Goal: Task Accomplishment & Management: Manage account settings

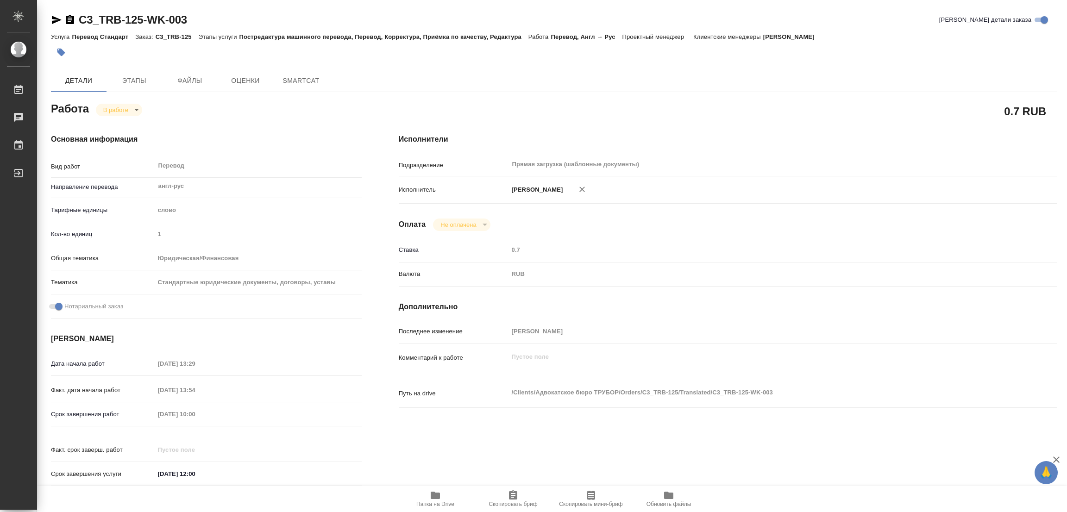
type textarea "x"
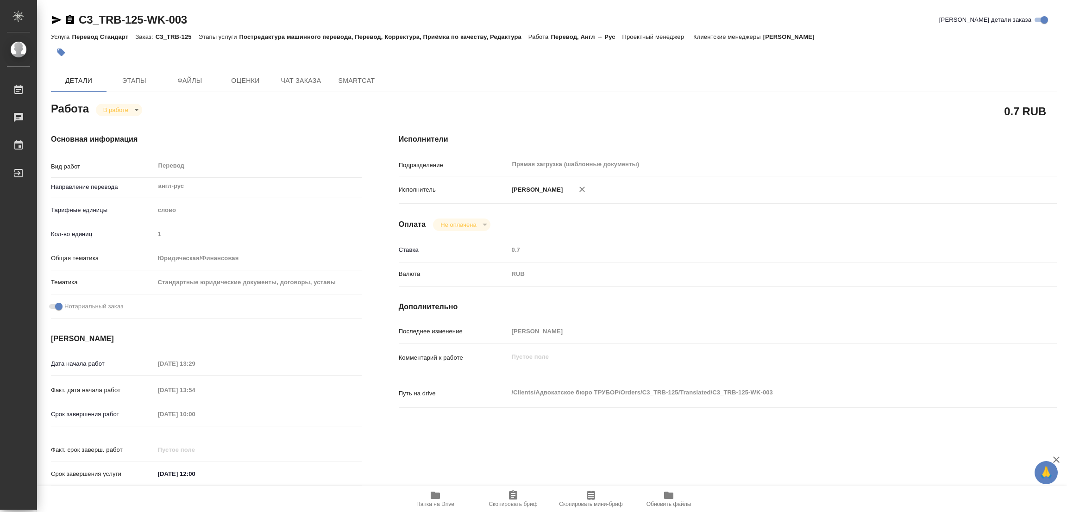
type textarea "x"
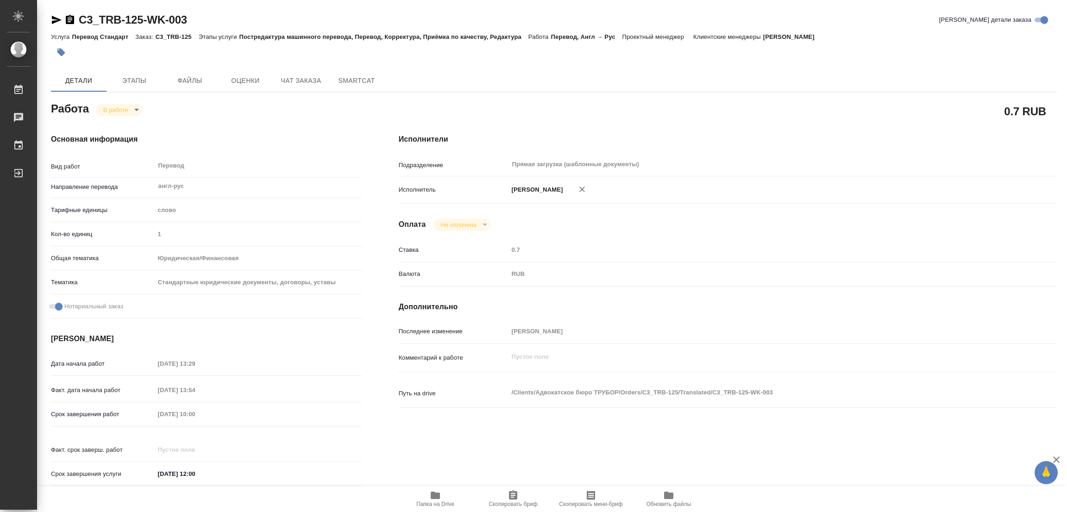
type textarea "x"
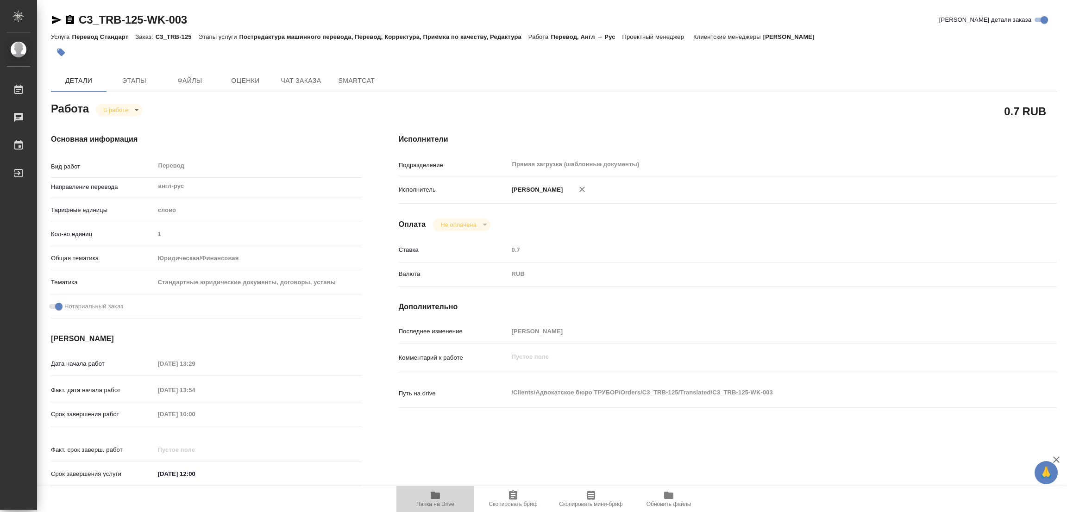
click at [438, 496] on icon "button" at bounding box center [435, 495] width 9 height 7
click at [135, 78] on span "Этапы" at bounding box center [134, 81] width 44 height 12
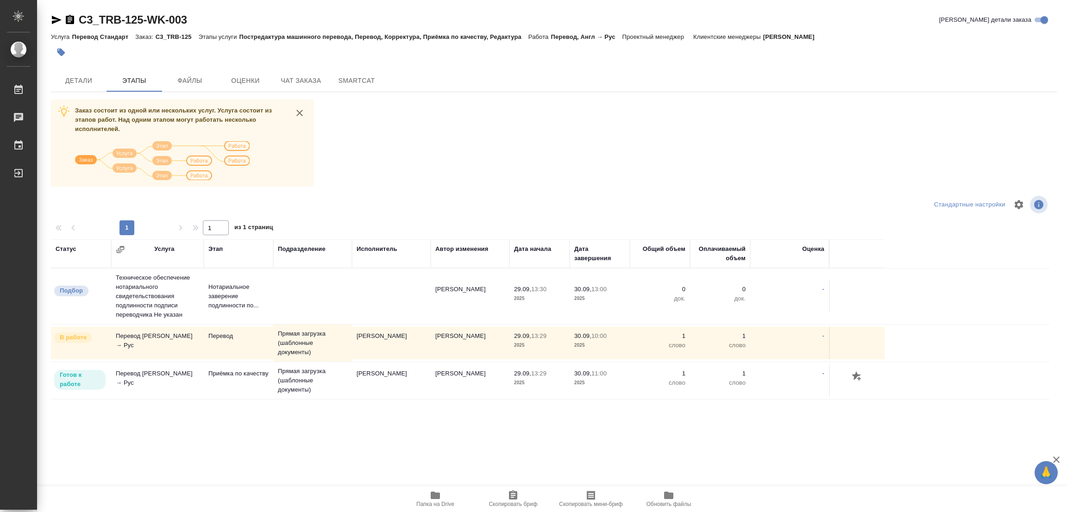
click at [450, 463] on div "C3_TRB-125-WK-003 Кратко детали заказа Услуга Перевод Стандарт Заказ: C3_TRB-12…" at bounding box center [554, 235] width 1016 height 471
click at [444, 175] on div "Заказ состоит из одной или нескольких услуг. Услуга состоит из этапов работ. На…" at bounding box center [554, 274] width 1006 height 348
click at [68, 76] on span "Детали" at bounding box center [78, 81] width 44 height 12
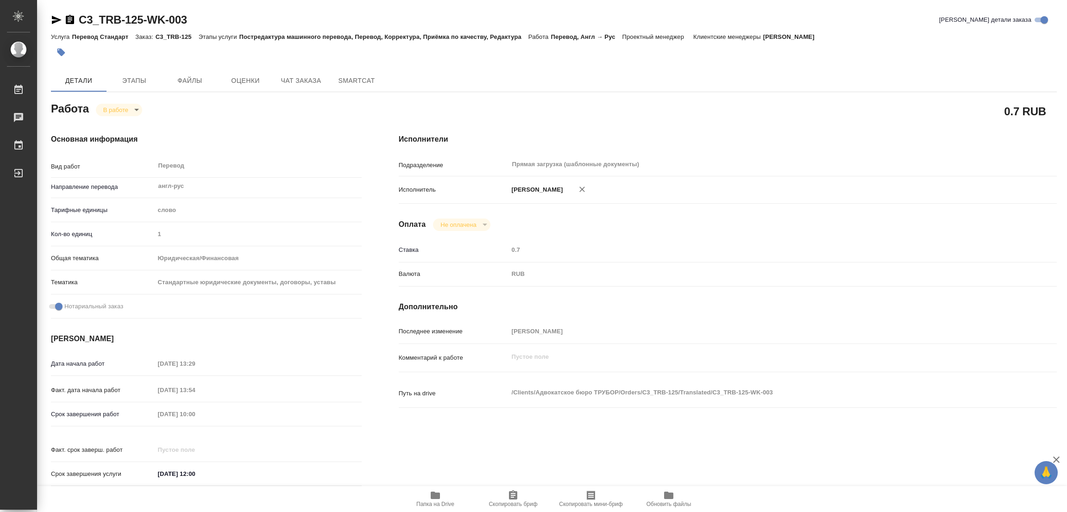
type textarea "x"
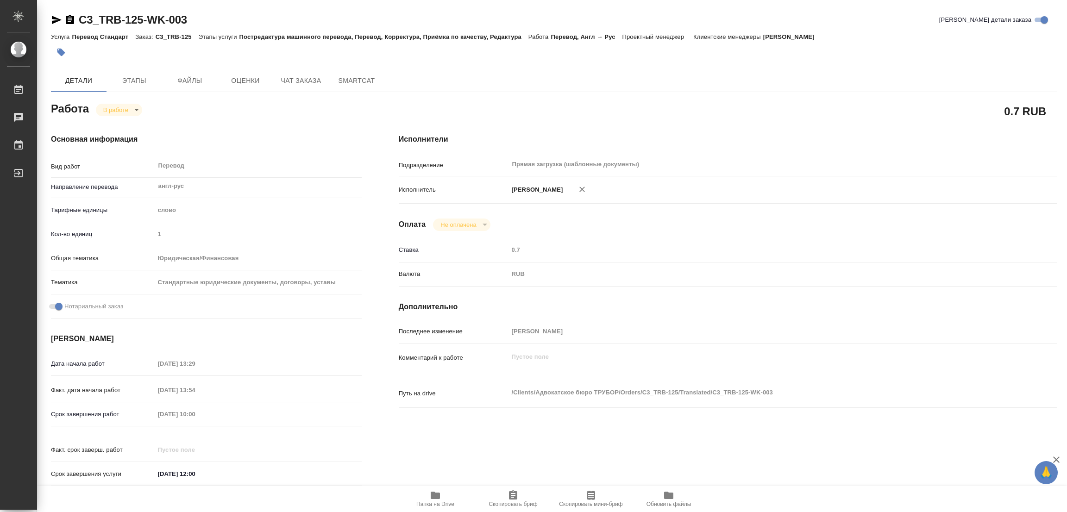
type textarea "x"
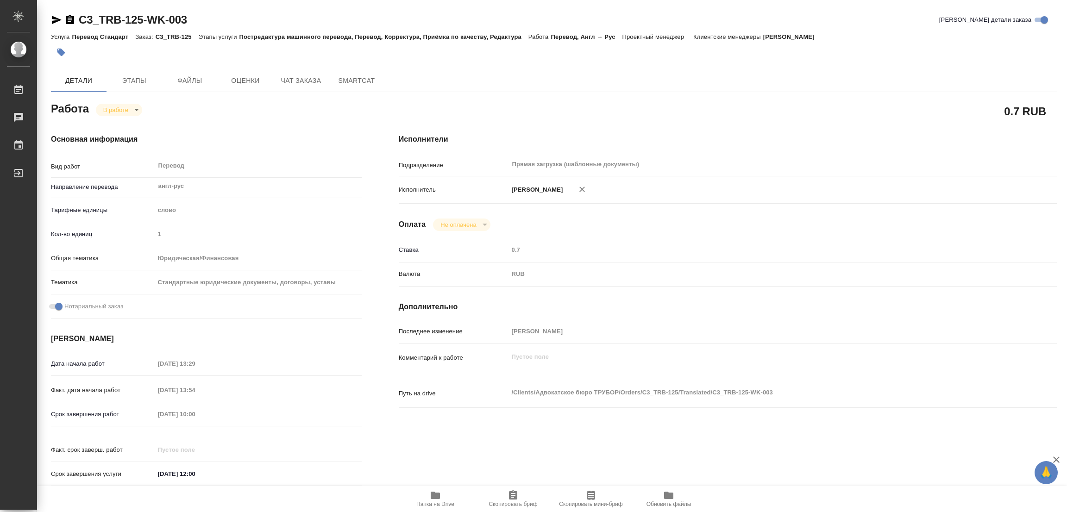
type textarea "x"
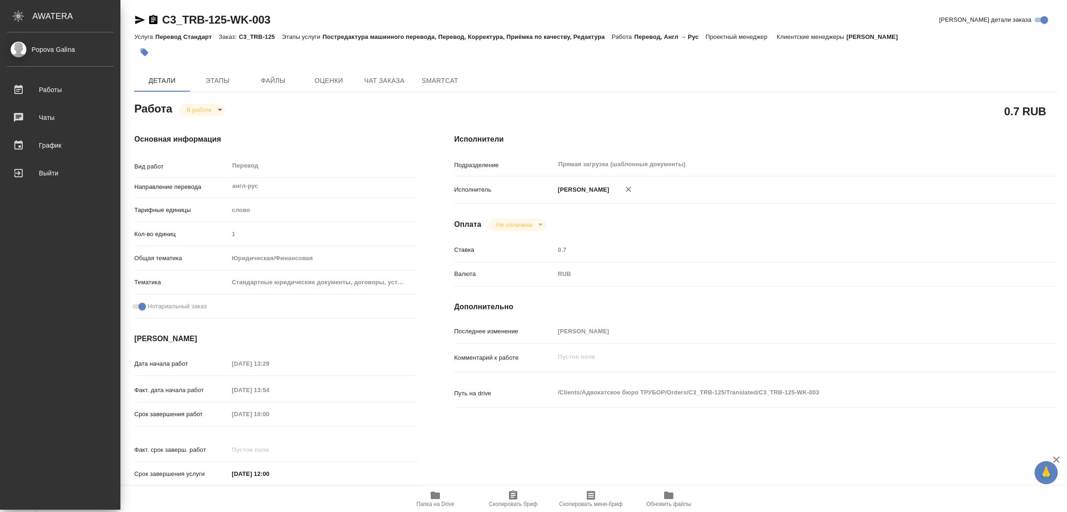
type textarea "x"
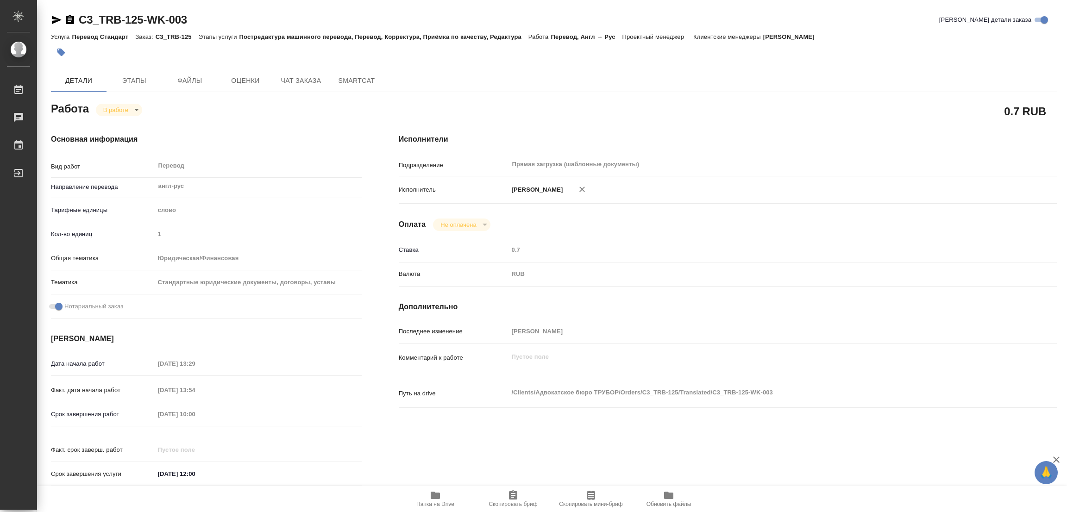
type textarea "x"
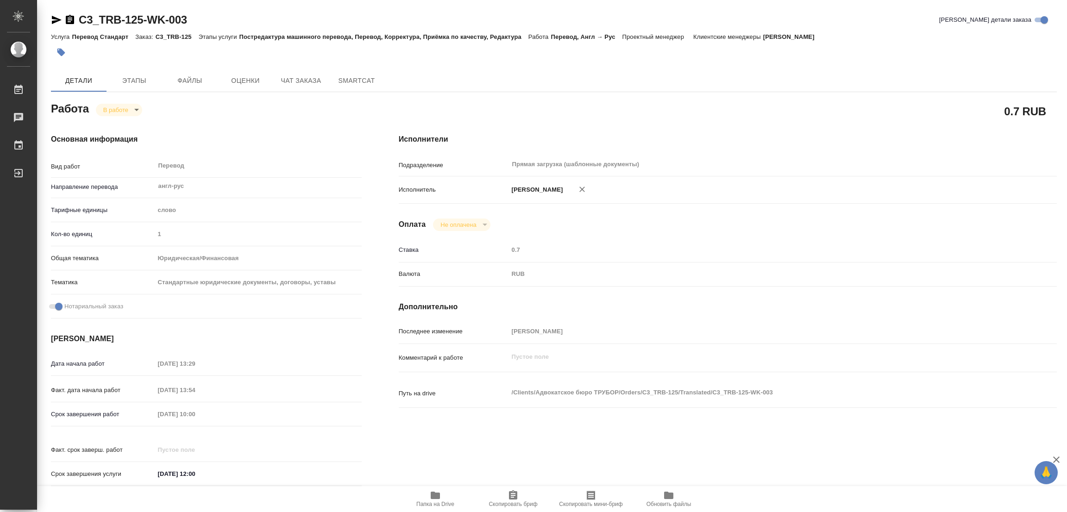
type textarea "x"
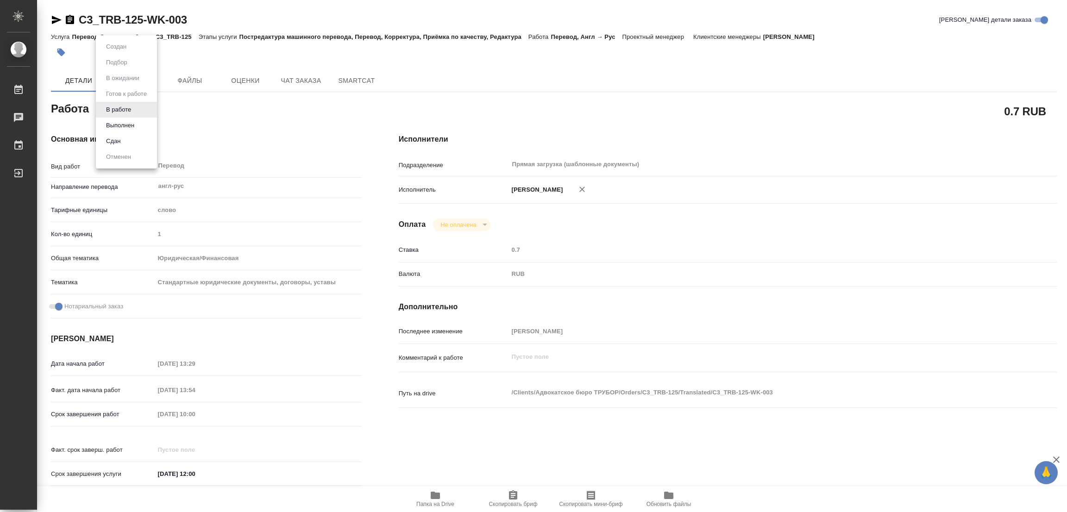
click at [112, 112] on body "🙏 .cls-1 fill:#fff; AWATERA Popova Galina Работы 0 Чаты График Выйти C3_TRB-125…" at bounding box center [533, 256] width 1067 height 512
click at [115, 125] on button "Выполнен" at bounding box center [120, 125] width 34 height 10
type textarea "x"
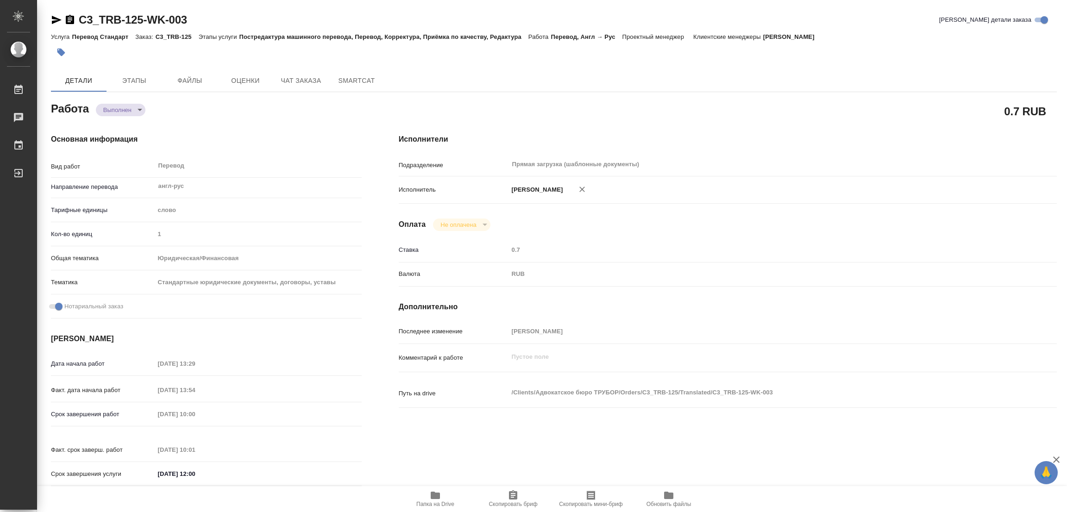
type textarea "x"
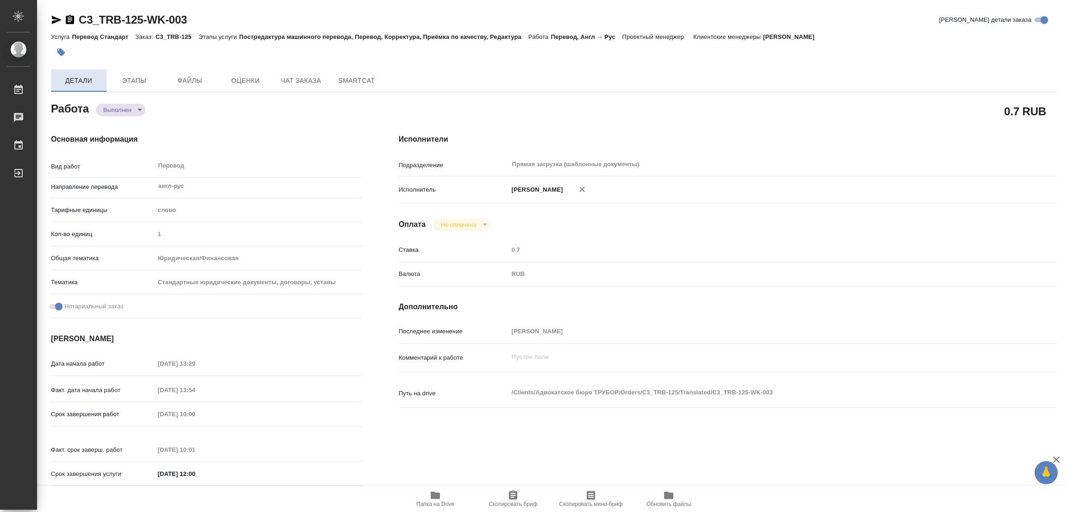
type textarea "x"
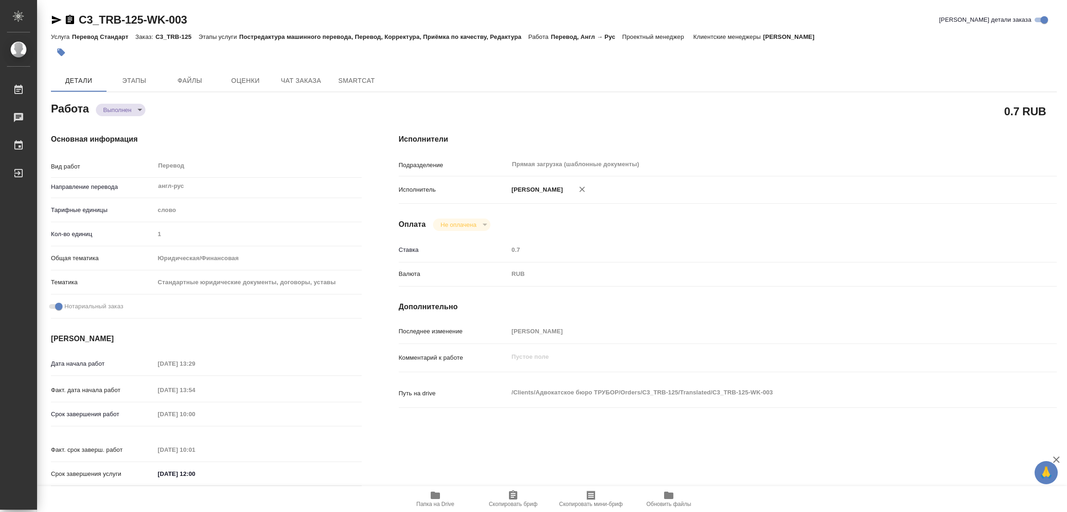
type textarea "x"
click at [62, 48] on icon "button" at bounding box center [60, 52] width 9 height 9
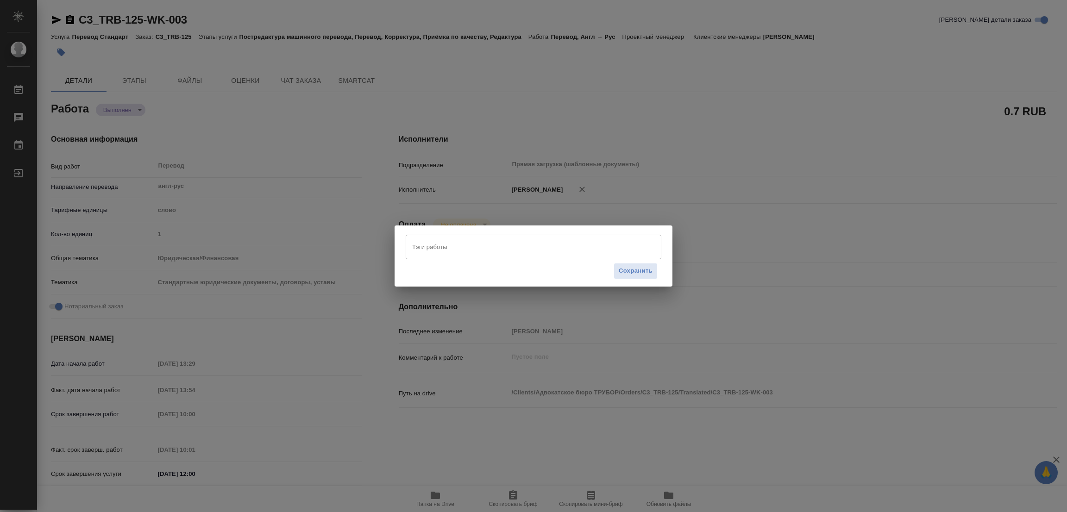
click at [468, 253] on input "Тэги работы" at bounding box center [525, 247] width 230 height 16
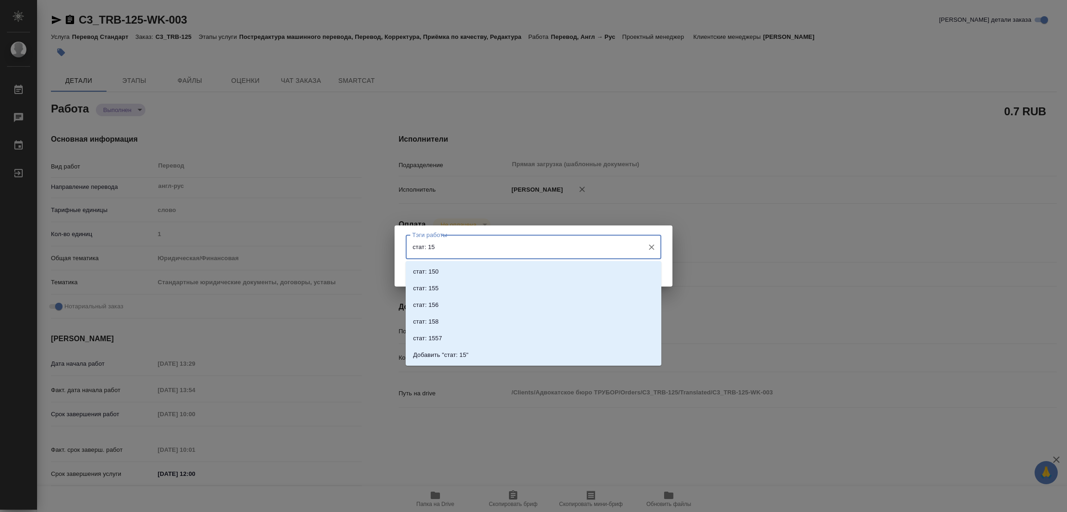
type input "стат: 150"
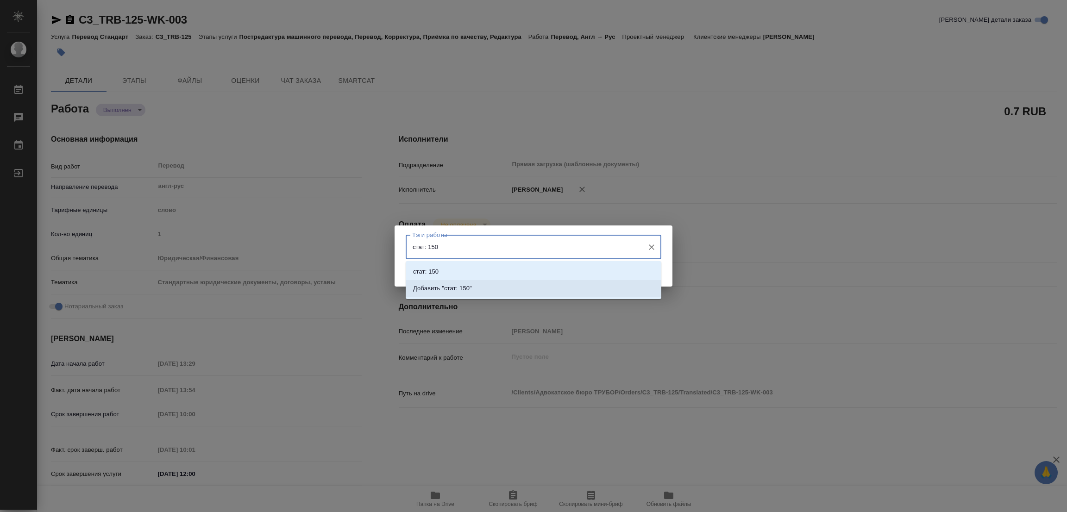
click at [455, 287] on p "Добавить "стат: 150"" at bounding box center [442, 288] width 59 height 9
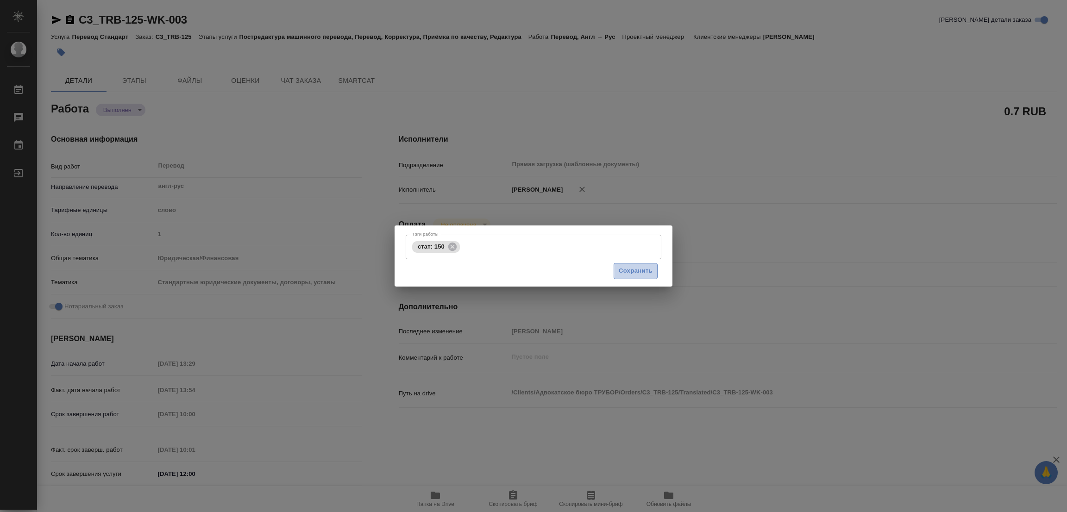
click at [624, 272] on span "Сохранить" at bounding box center [636, 271] width 34 height 11
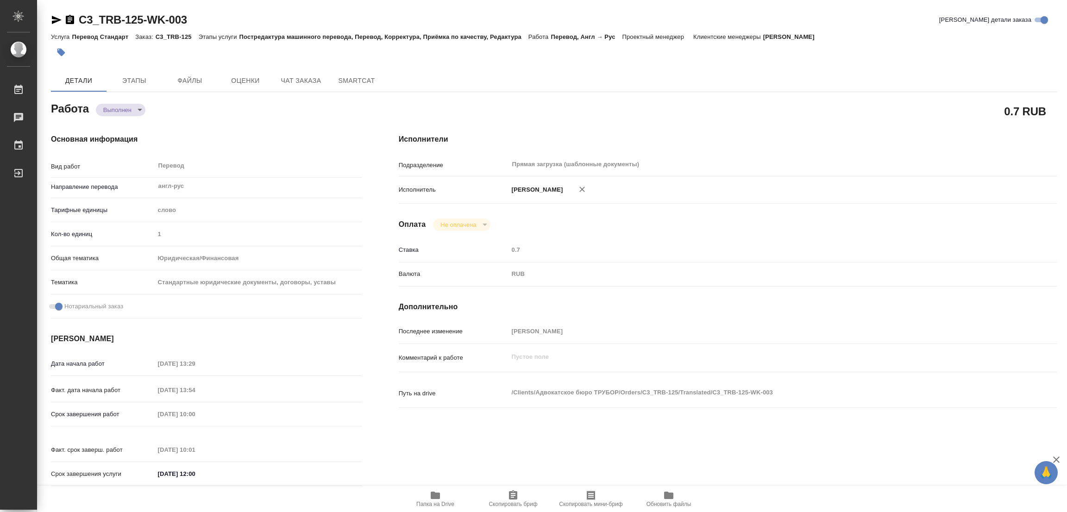
type input "completed"
type textarea "Перевод"
type textarea "x"
type input "англ-рус"
type input "5a8b1489cc6b4906c91bfd90"
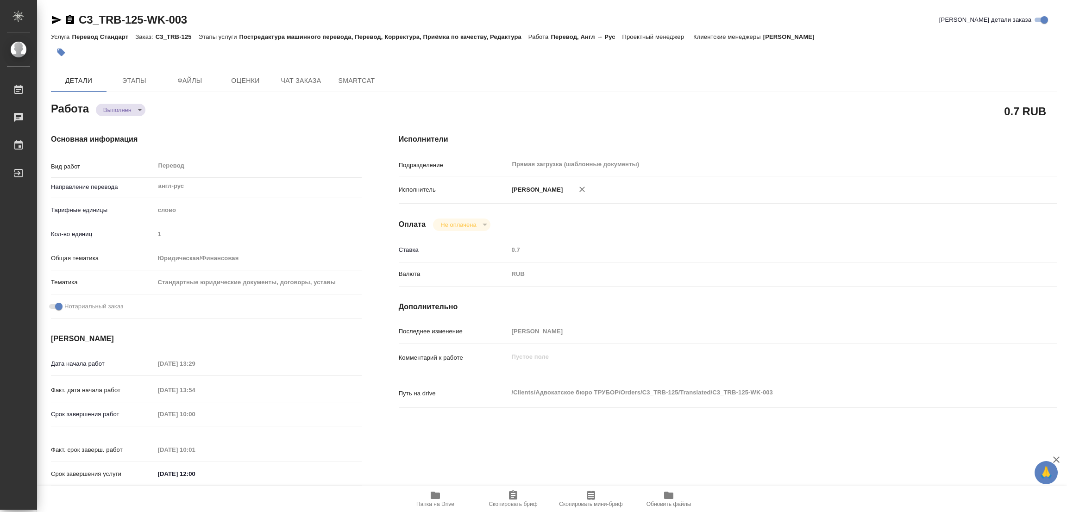
type input "1"
type input "yr-fn"
type input "5f647205b73bc97568ca66bf"
checkbox input "true"
type input "29.09.2025 13:29"
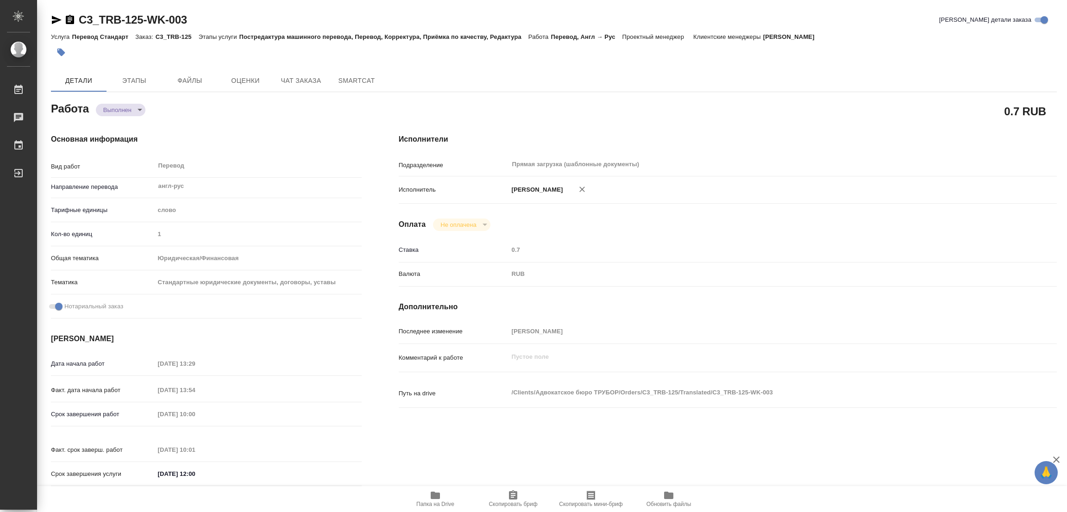
type input "29.09.2025 13:54"
type input "[DATE] 10:00"
type input "30.09.2025 10:01"
type input "30.09.2025 12:00"
type input "Прямая загрузка (шаблонные документы)"
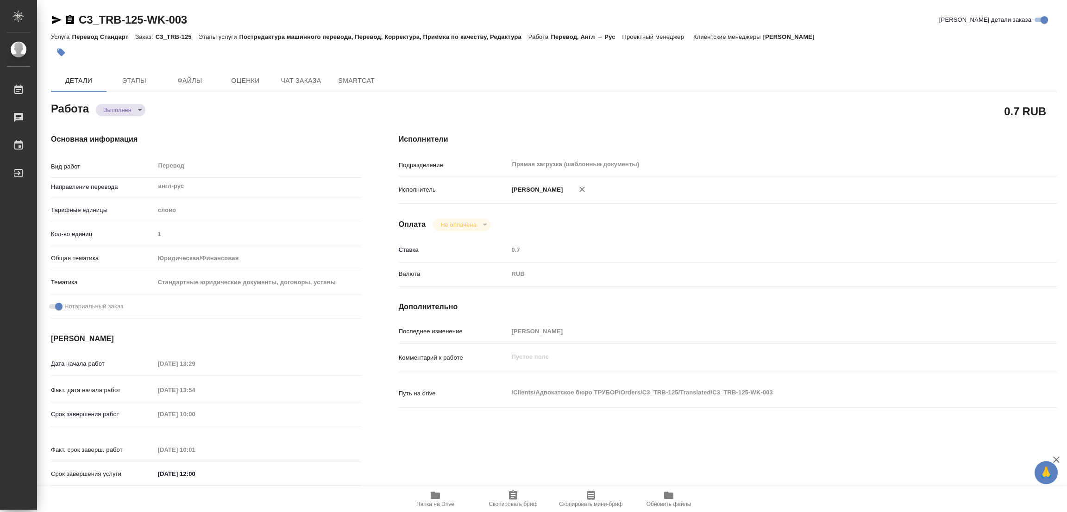
type input "notPayed"
type input "0.7"
type input "RUB"
type input "[PERSON_NAME]"
type textarea "x"
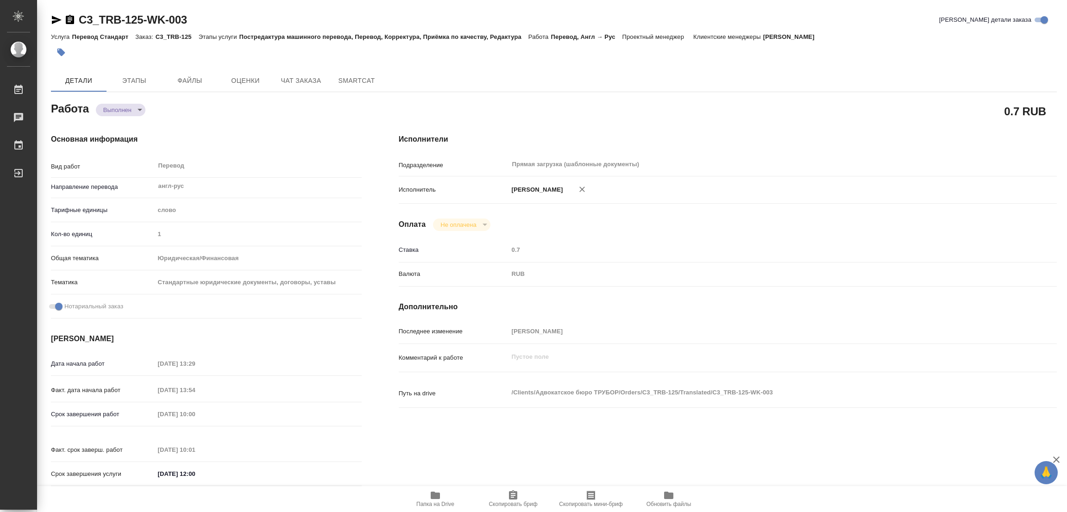
type textarea "/Clients/Адвокатское бюро ТРУБОР/Orders/C3_TRB-125/Translated/C3_TRB-125-WK-003"
type textarea "x"
type input "C3_TRB-125"
type input "Перевод Стандарт"
type input "Постредактура машинного перевода, Перевод, Корректура, Приёмка по качеству, Ред…"
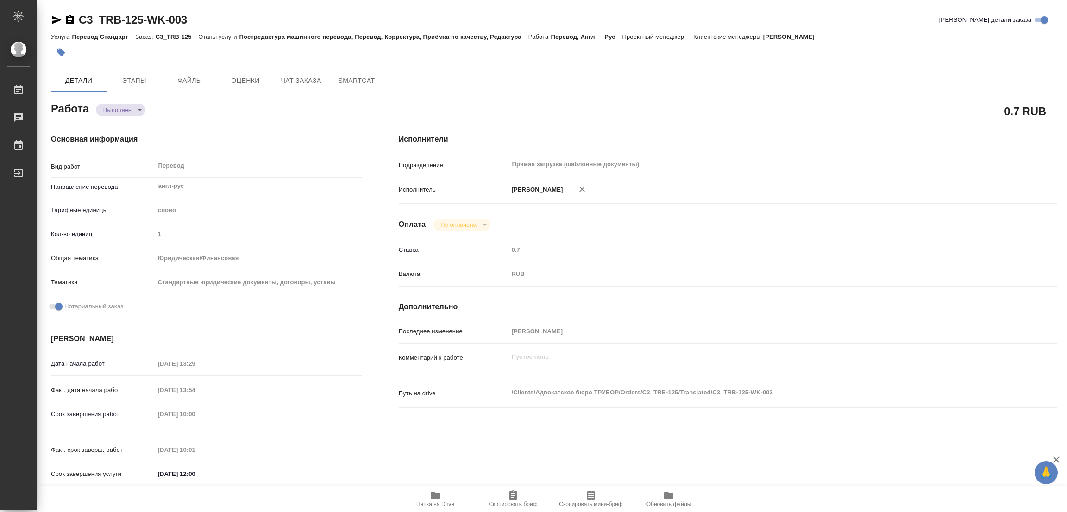
type input "Галишева Мария"
type input "Арсеньева Вера"
type input "/Clients/Адвокатское бюро ТРУБОР/Orders/C3_TRB-125"
type textarea "x"
type textarea "перевод англ-рус под нот переводим только текст, который на английском (двуяз п…"
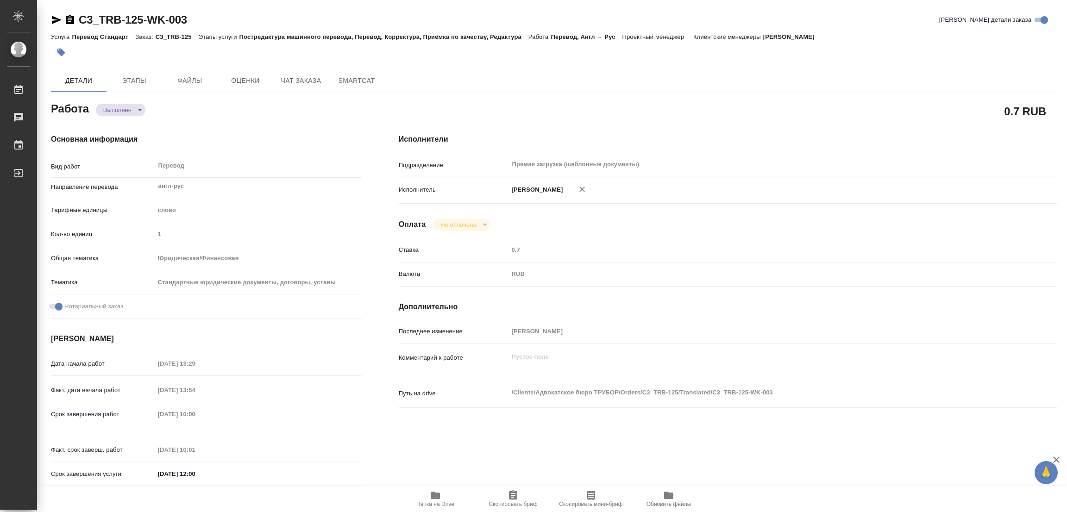
type textarea "x"
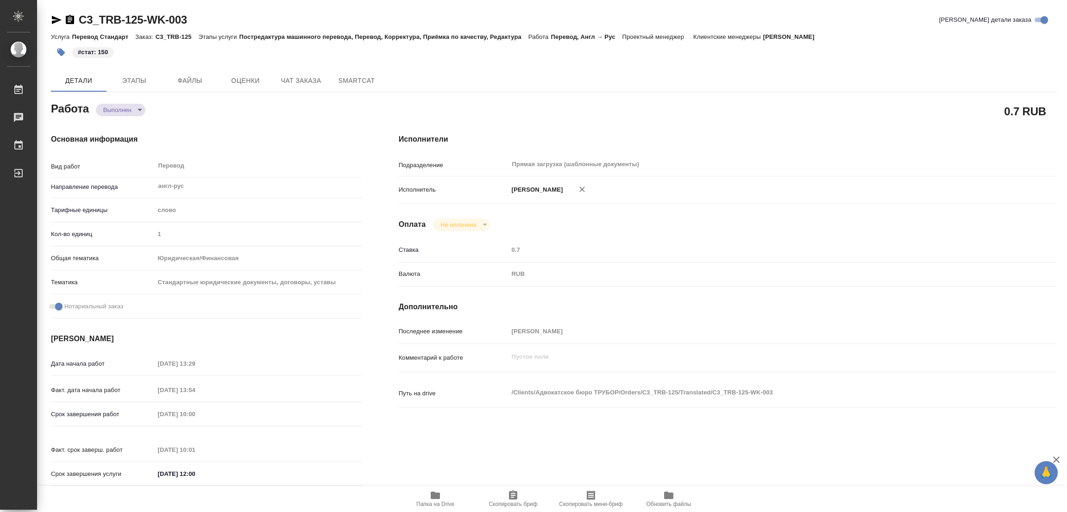
type textarea "x"
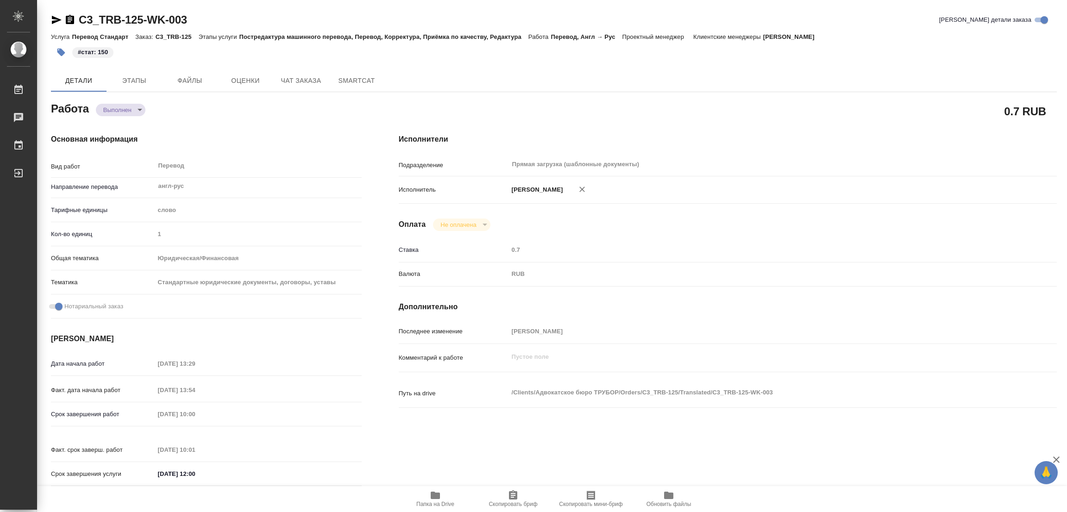
type textarea "x"
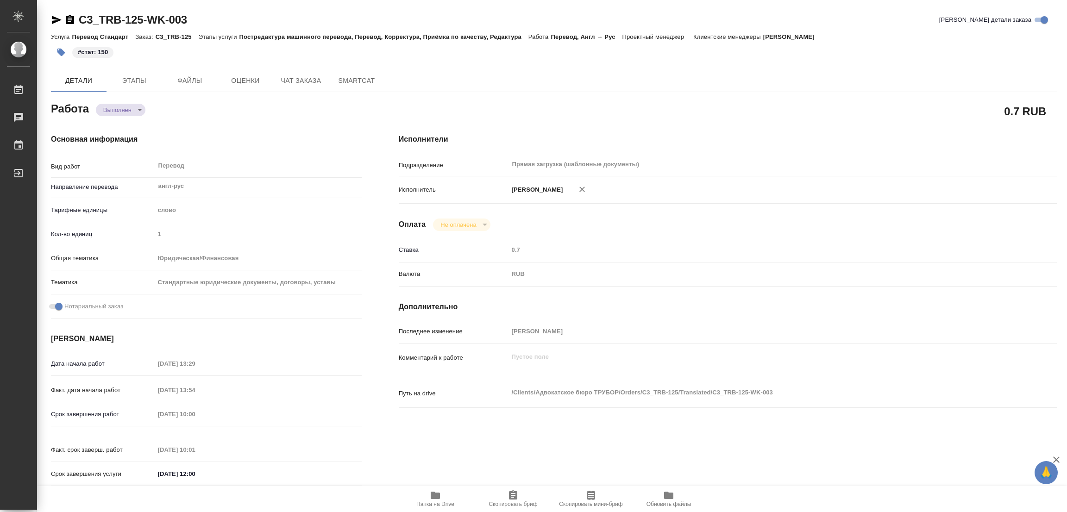
type textarea "x"
click at [691, 233] on div "Исполнители Подразделение Прямая загрузка (шаблонные документы) ​ Исполнитель П…" at bounding box center [727, 312] width 695 height 395
drag, startPoint x: 646, startPoint y: 113, endPoint x: 248, endPoint y: 21, distance: 408.8
click at [646, 113] on div "0.7 RUB" at bounding box center [728, 111] width 658 height 23
type textarea "x"
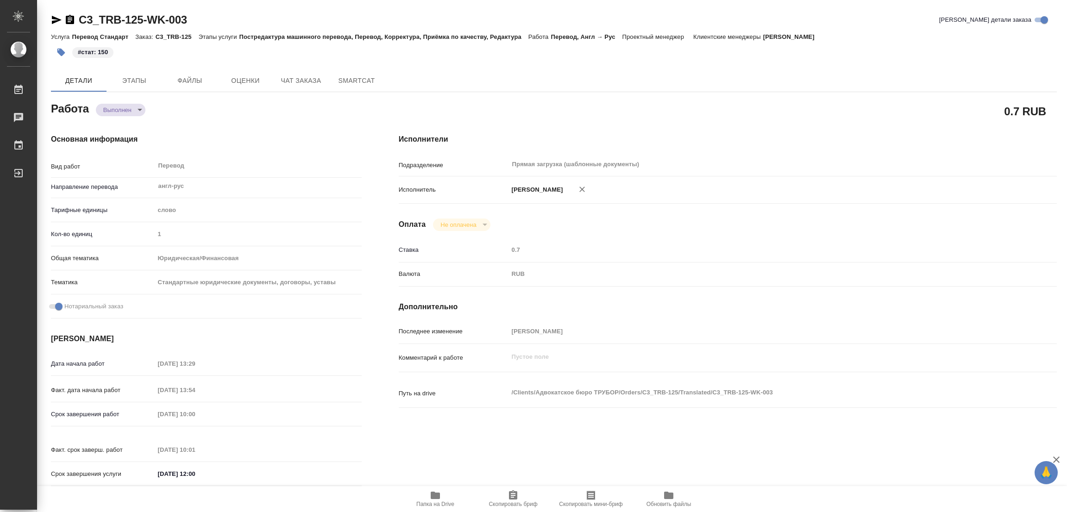
type textarea "x"
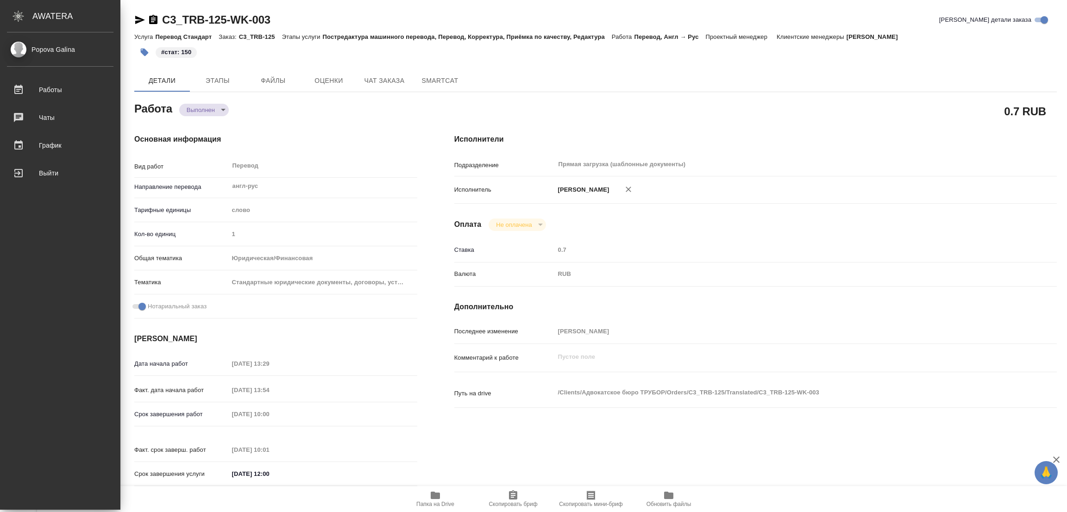
type textarea "x"
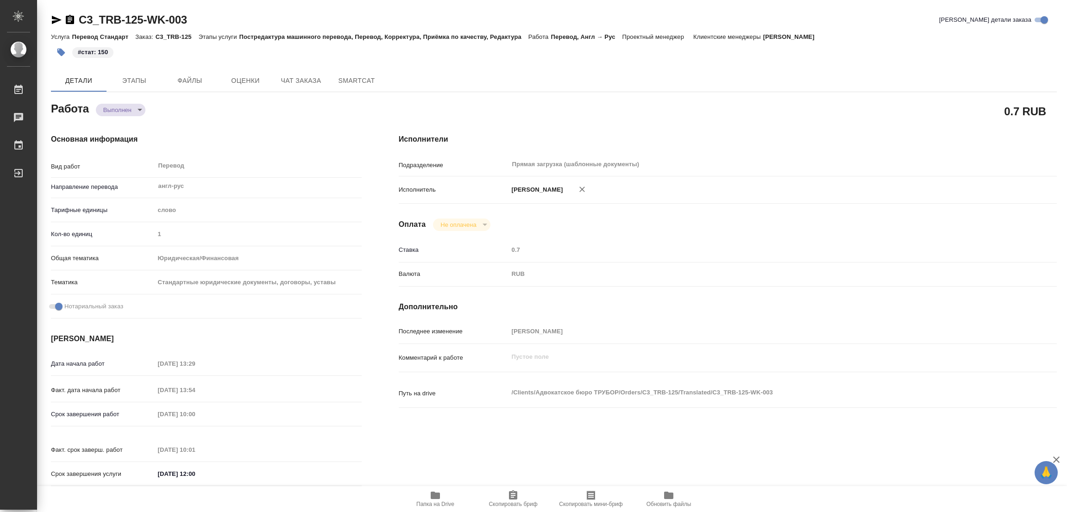
click at [264, 22] on div "C3_TRB-125-WK-003 Кратко детали заказа" at bounding box center [554, 19] width 1006 height 15
type textarea "x"
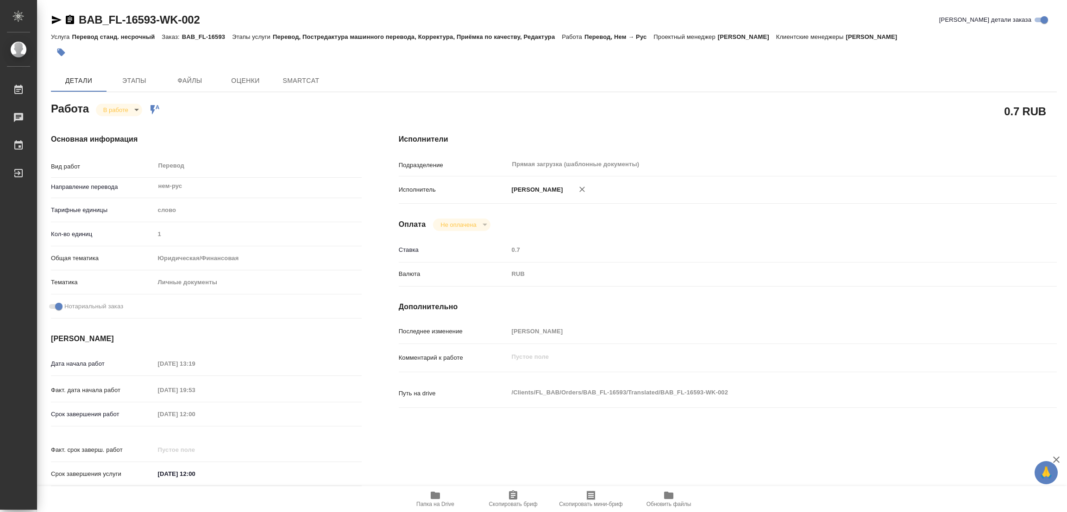
type textarea "x"
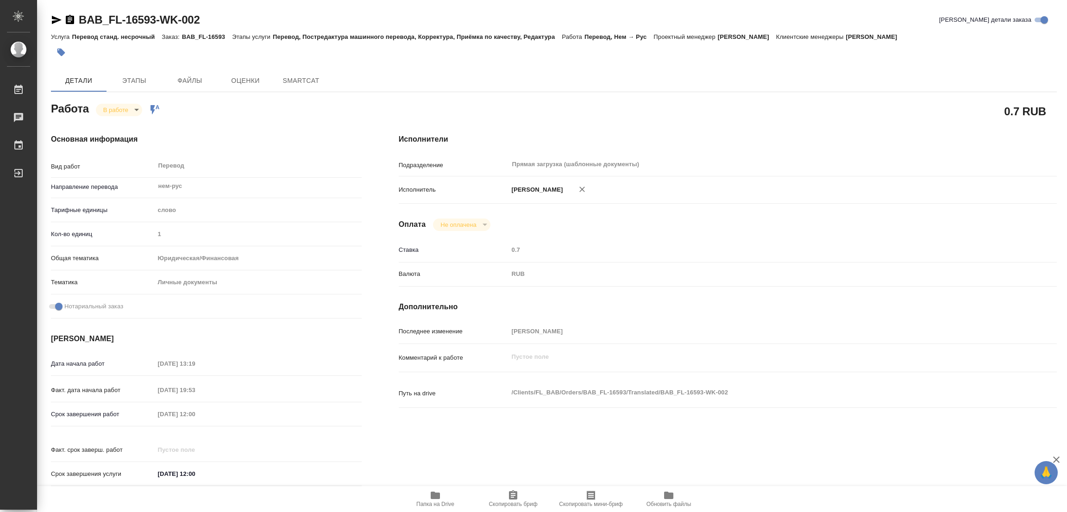
type textarea "x"
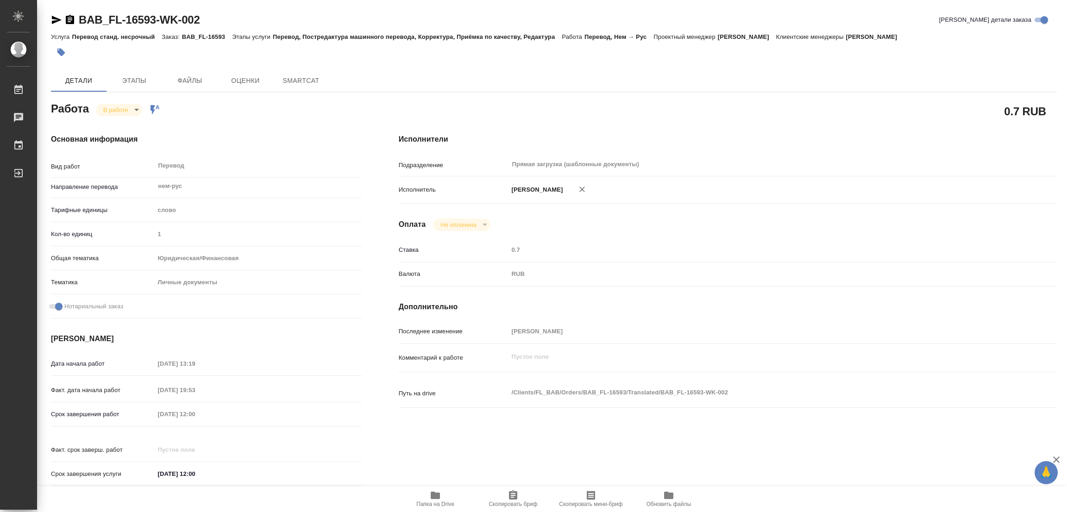
type textarea "x"
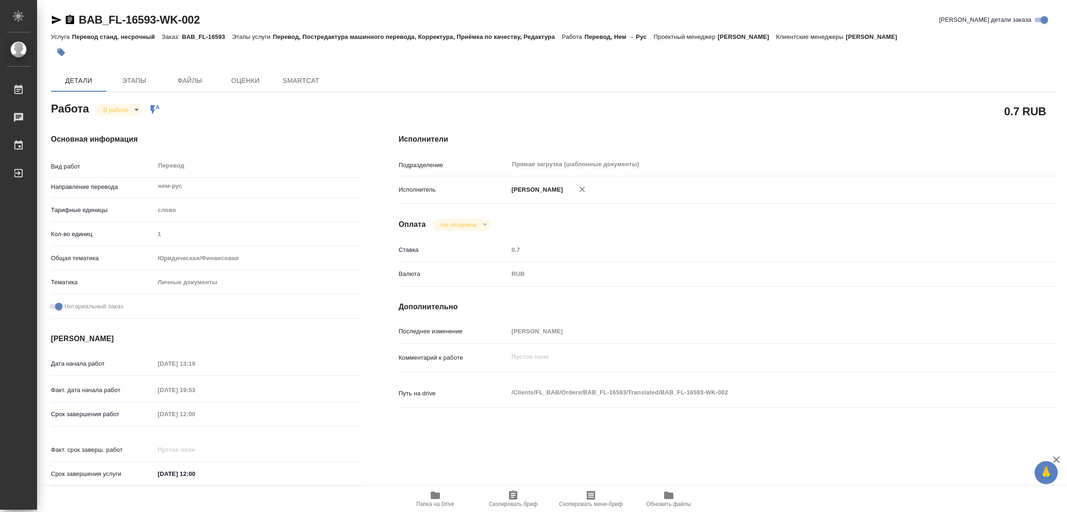
type textarea "x"
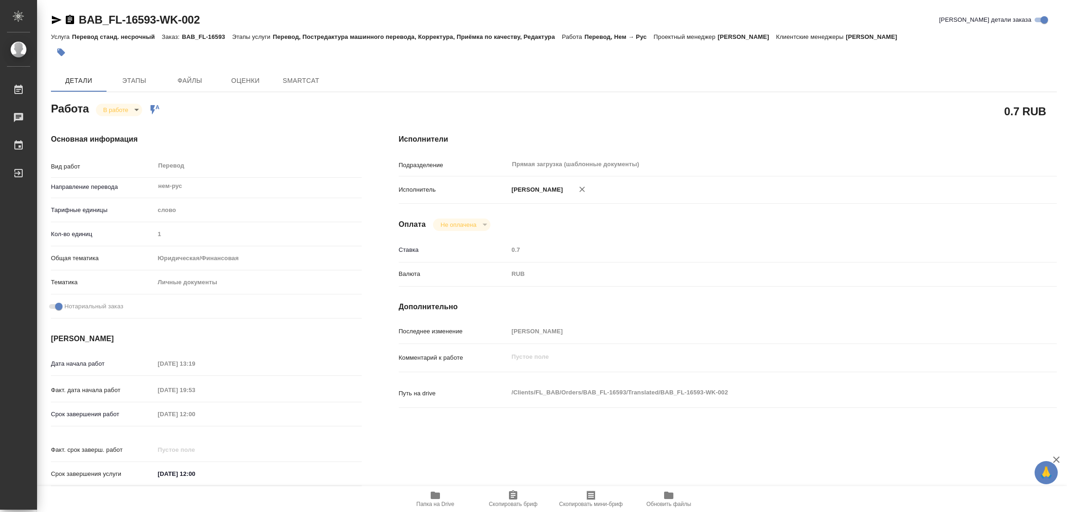
type textarea "x"
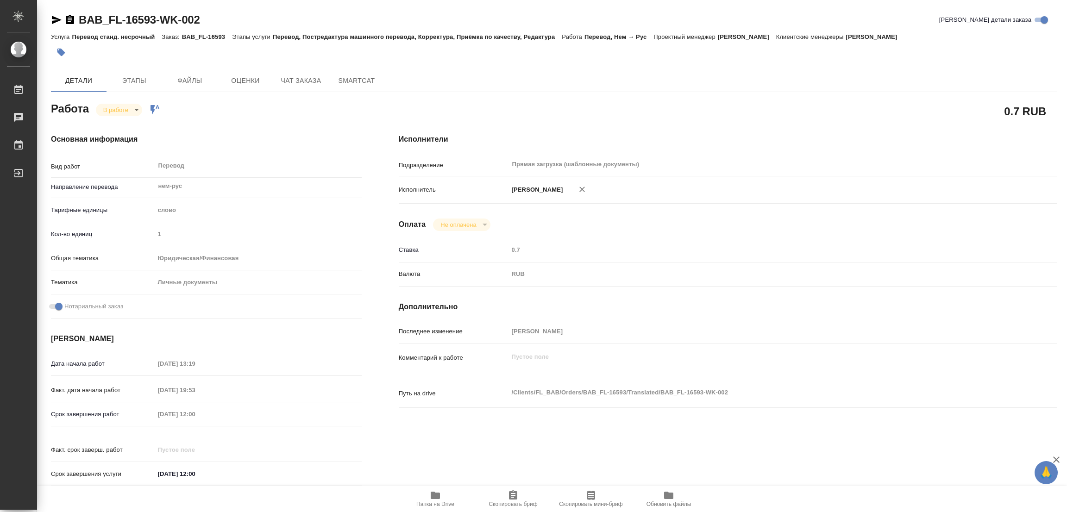
type textarea "x"
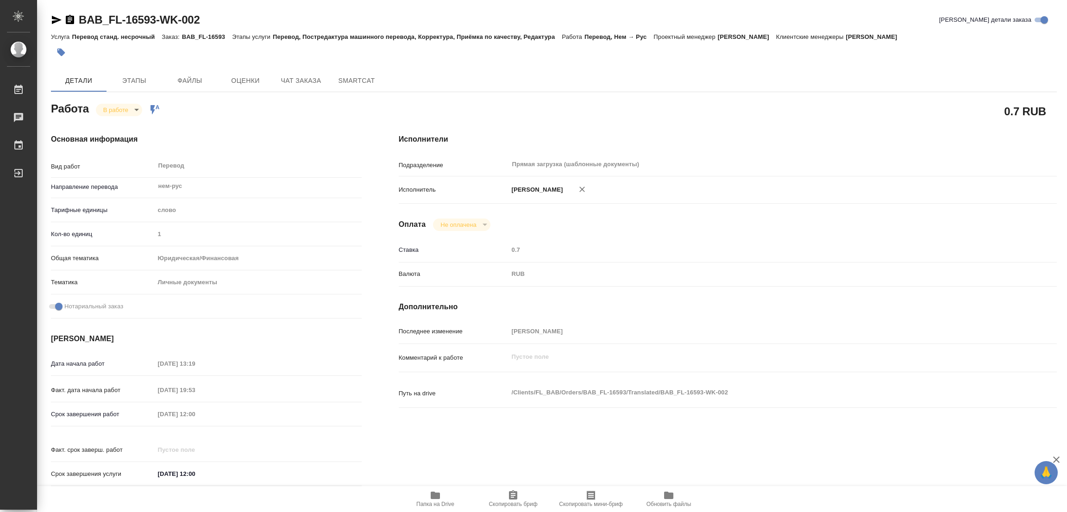
type textarea "x"
click at [437, 494] on icon "button" at bounding box center [435, 495] width 9 height 7
type textarea "x"
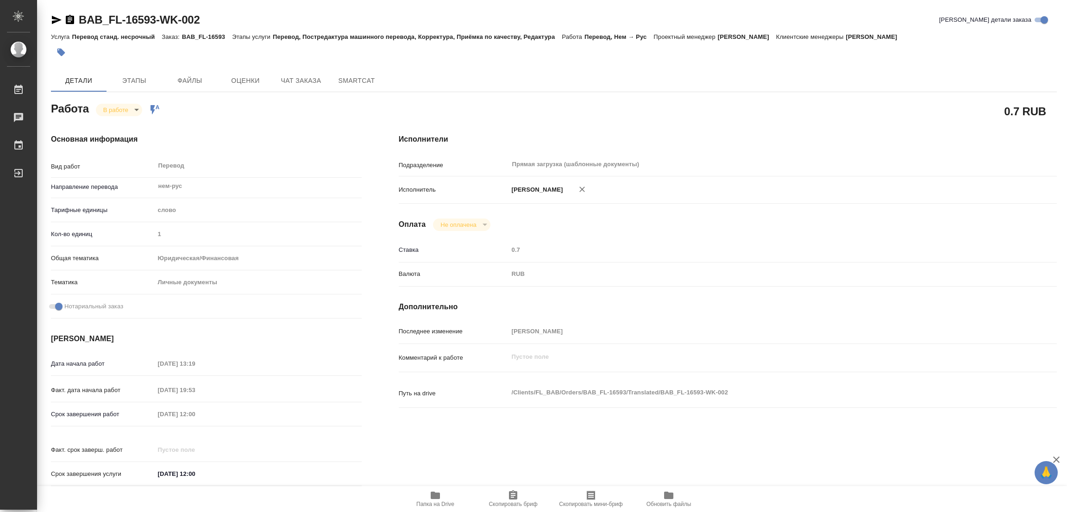
type textarea "x"
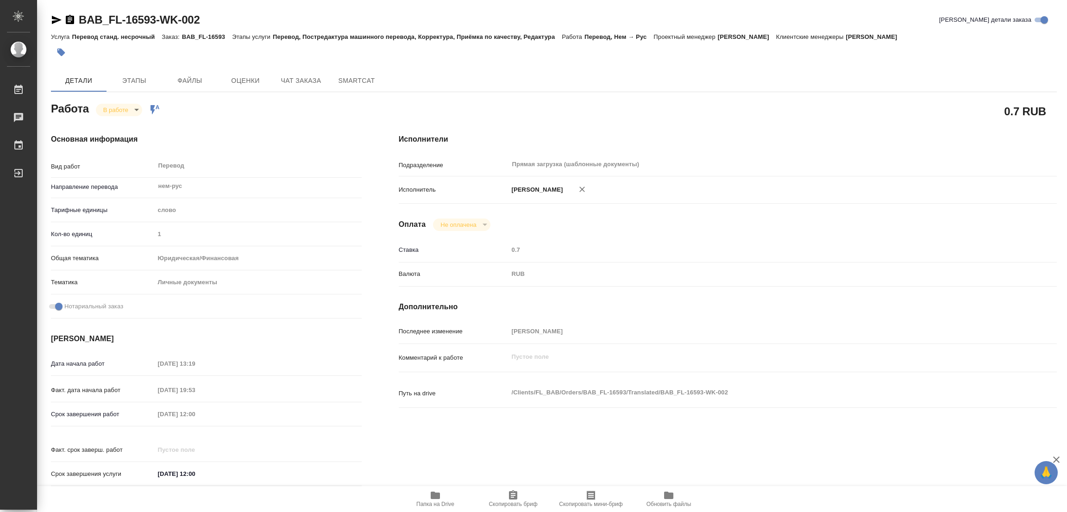
type textarea "x"
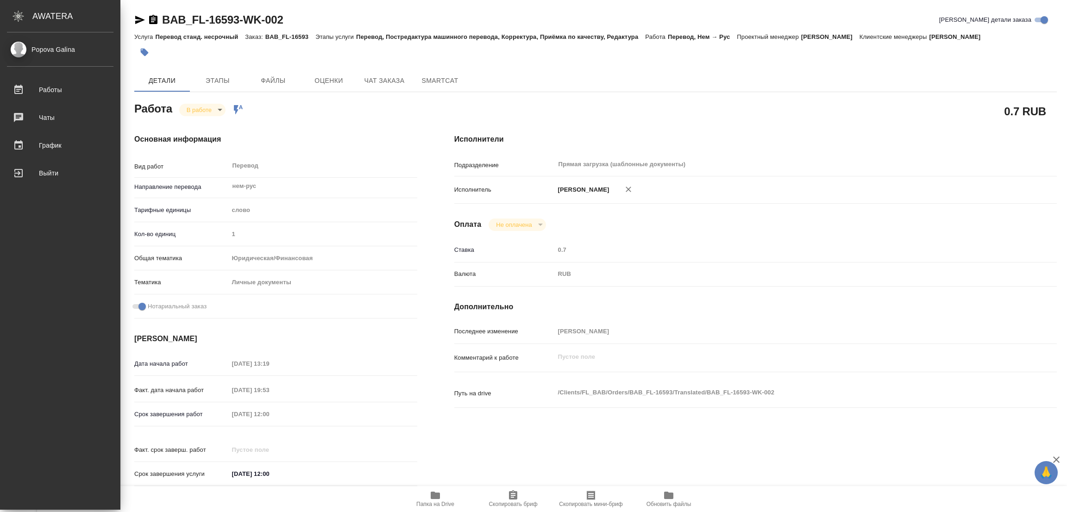
type textarea "x"
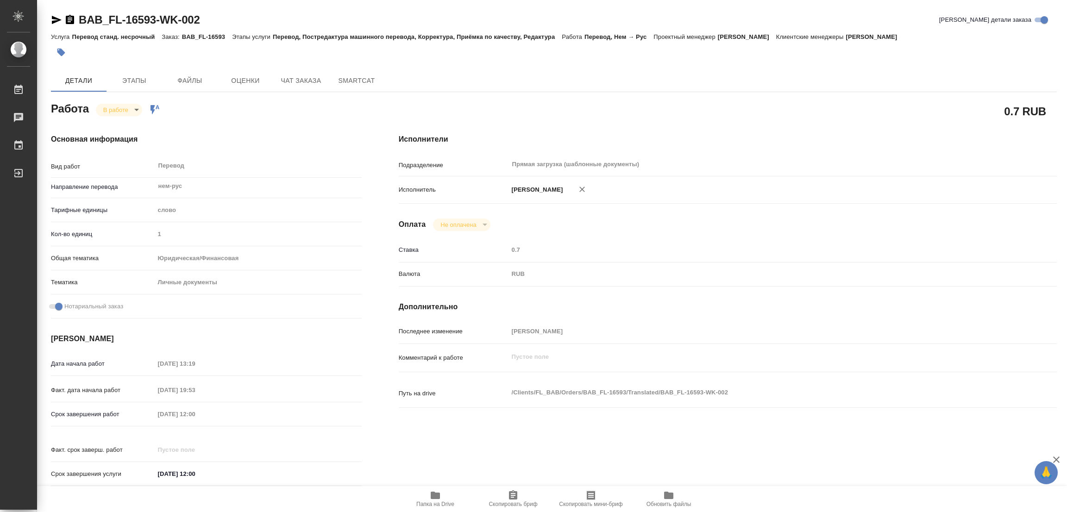
type textarea "x"
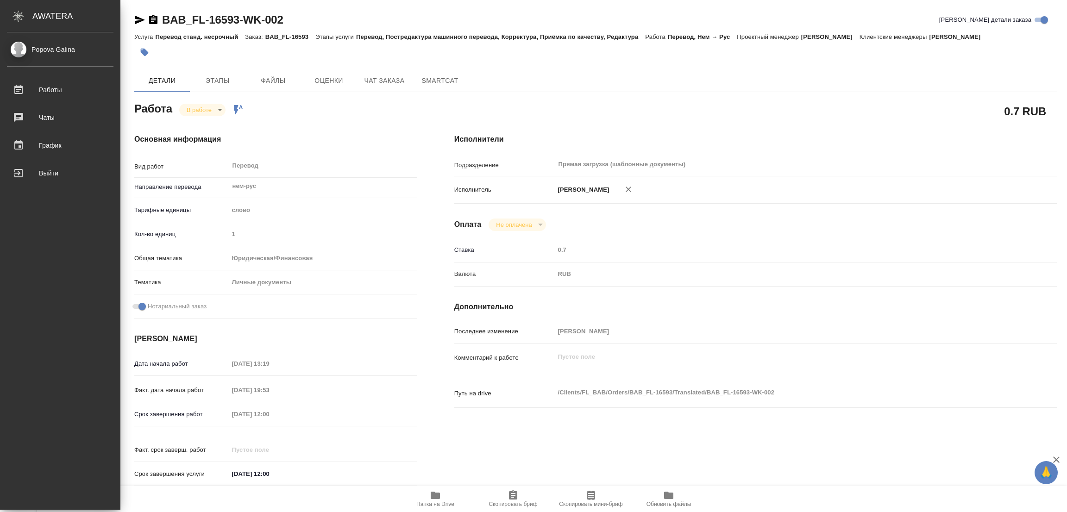
type textarea "x"
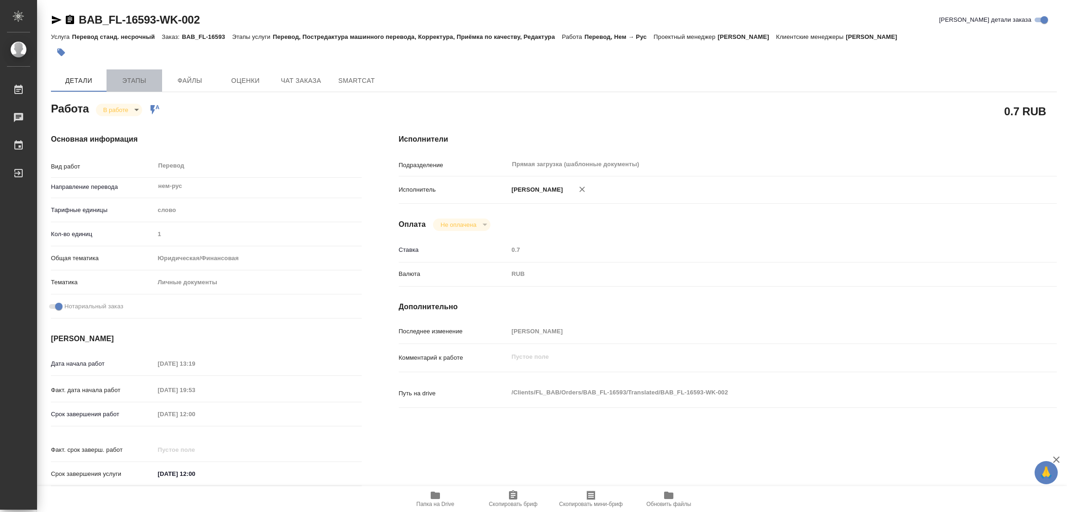
click at [137, 73] on button "Этапы" at bounding box center [134, 80] width 56 height 22
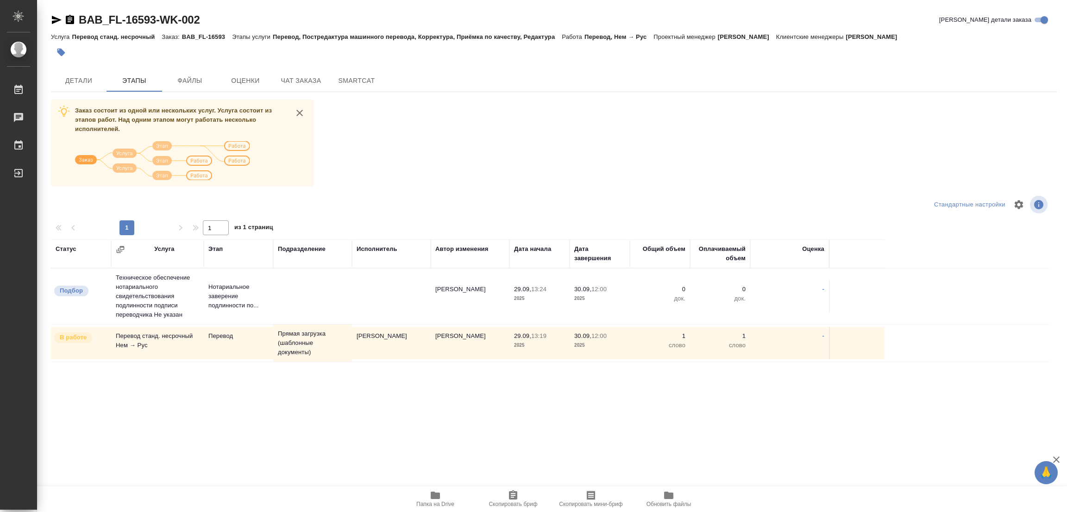
click at [119, 202] on div at bounding box center [218, 205] width 335 height 22
click at [61, 76] on span "Детали" at bounding box center [78, 81] width 44 height 12
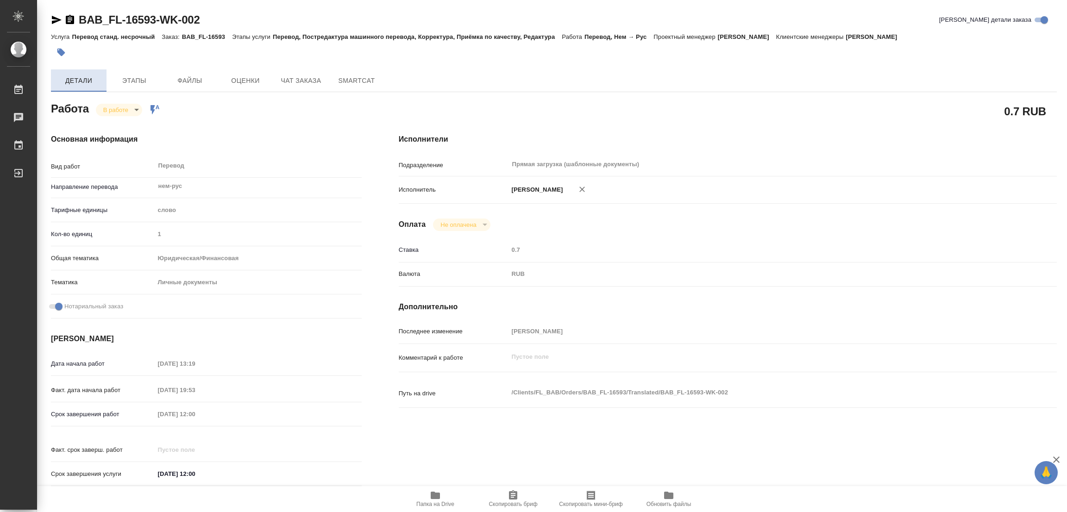
type textarea "x"
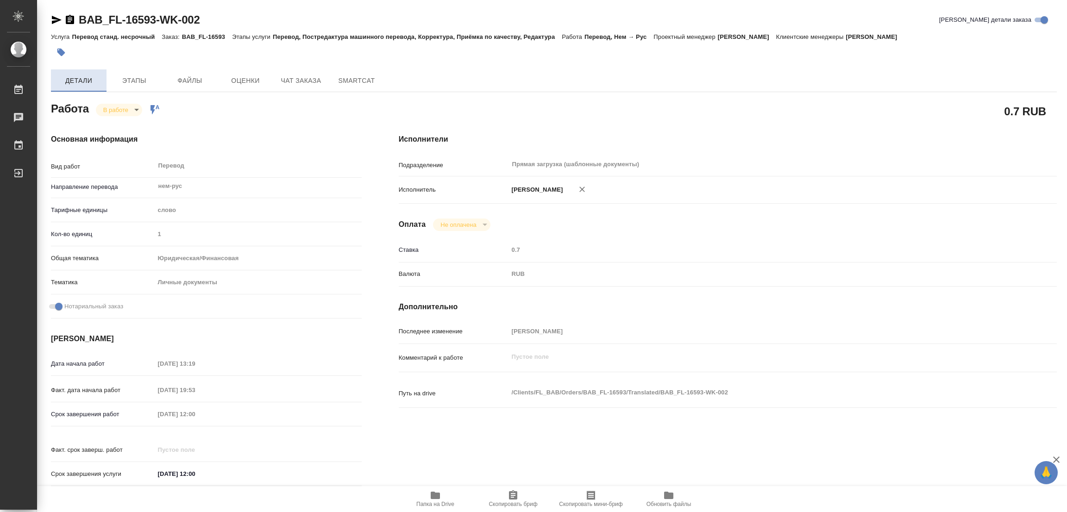
type textarea "x"
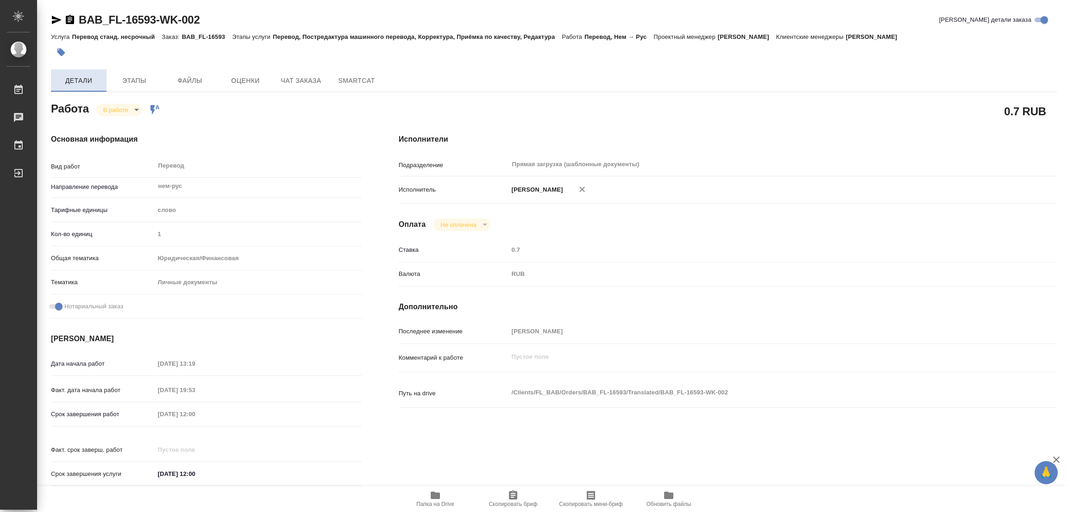
type textarea "x"
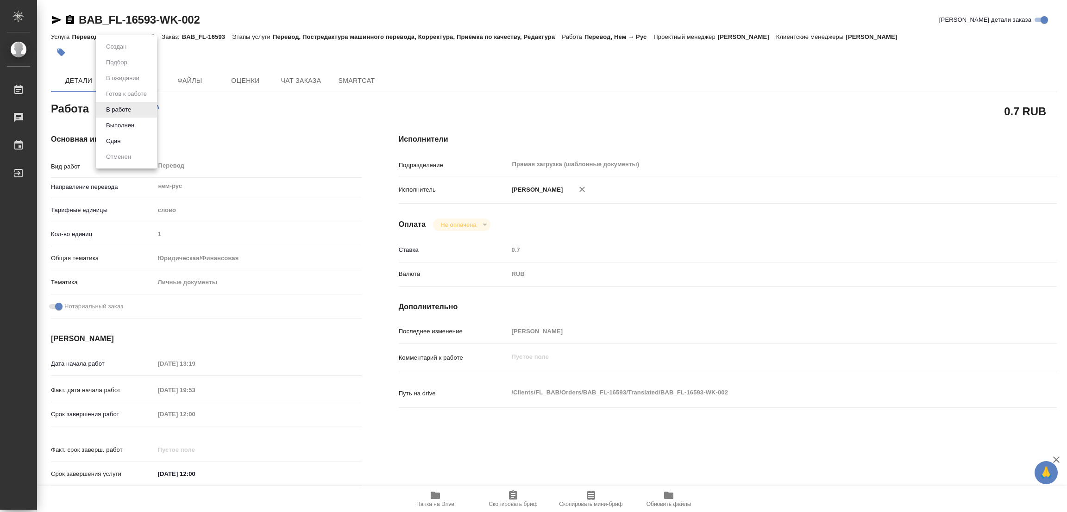
click at [112, 114] on body "🙏 .cls-1 fill:#fff; AWATERA Popova Galina Работы 0 Чаты График Выйти BAB_FL-165…" at bounding box center [533, 256] width 1067 height 512
click at [276, 133] on div at bounding box center [533, 256] width 1067 height 512
click at [131, 111] on body "🙏 .cls-1 fill:#fff; AWATERA Popova Galina Работы 0 Чаты График Выйти BAB_FL-165…" at bounding box center [533, 256] width 1067 height 512
click at [120, 122] on button "Выполнен" at bounding box center [120, 125] width 34 height 10
type textarea "x"
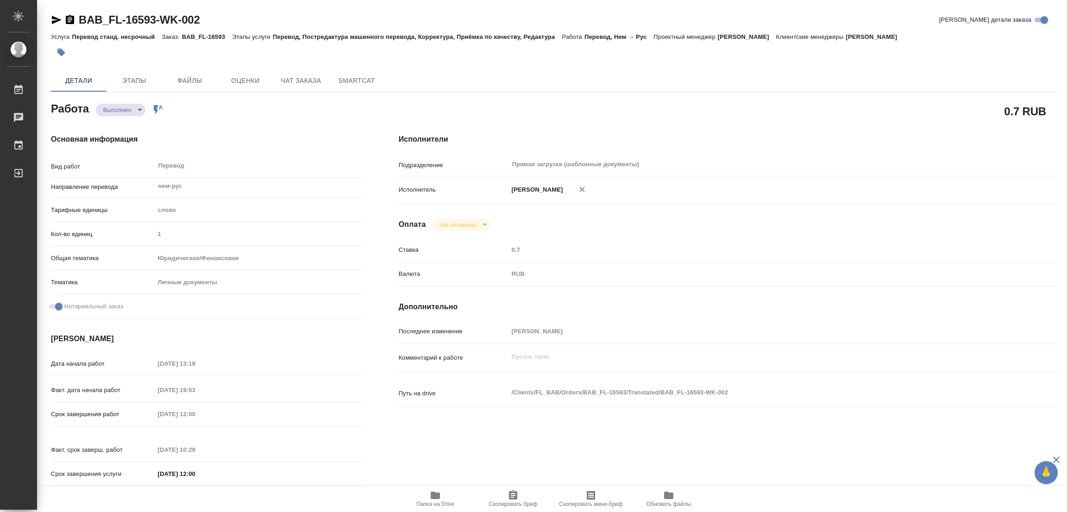
type textarea "x"
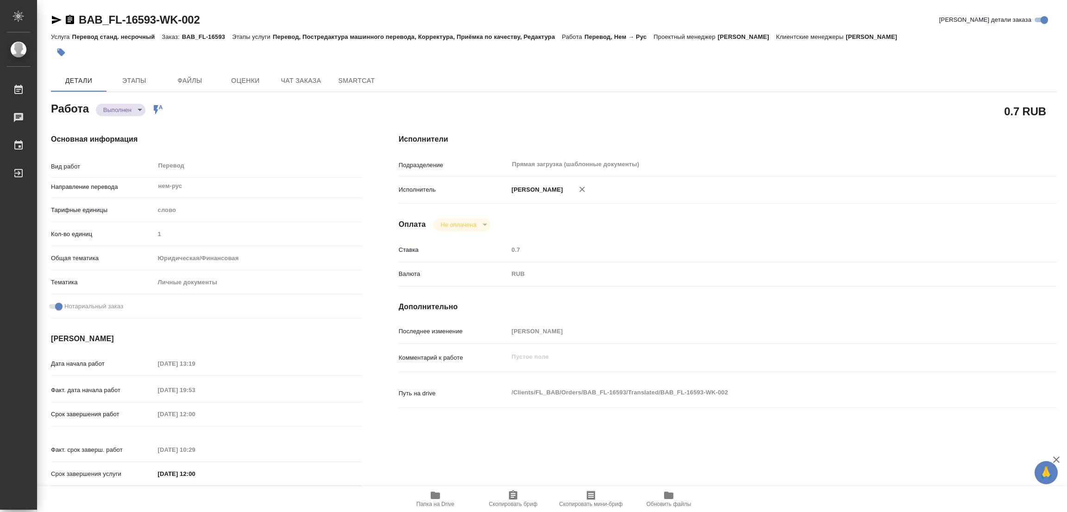
type textarea "x"
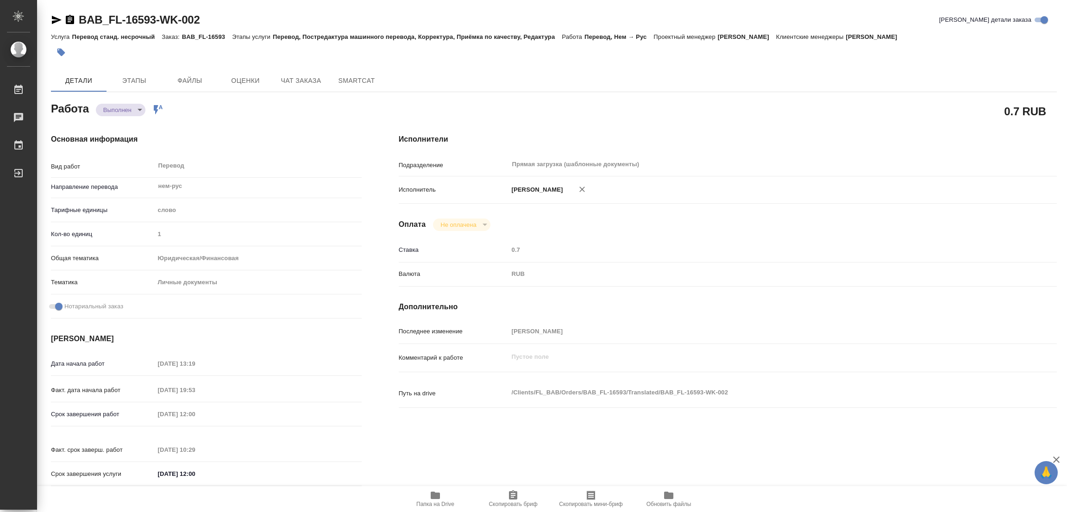
type textarea "x"
click at [56, 48] on icon "button" at bounding box center [60, 52] width 9 height 9
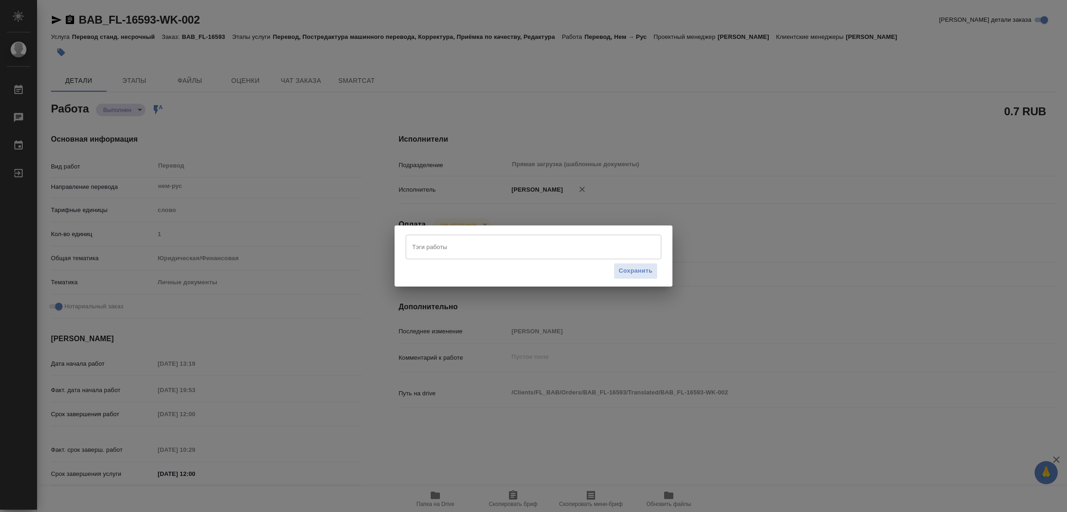
click at [434, 243] on input "Тэги работы" at bounding box center [525, 247] width 230 height 16
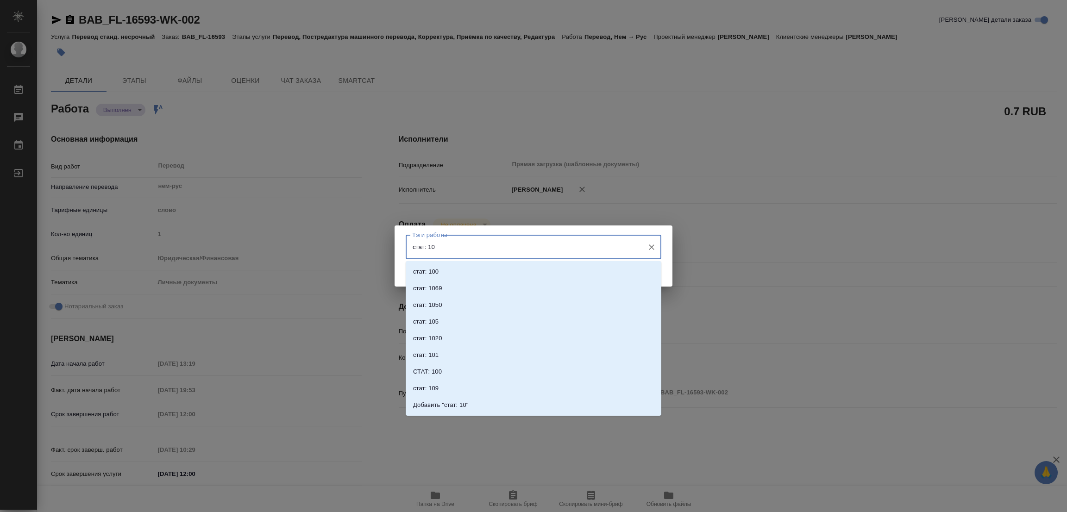
type input "стат: 100"
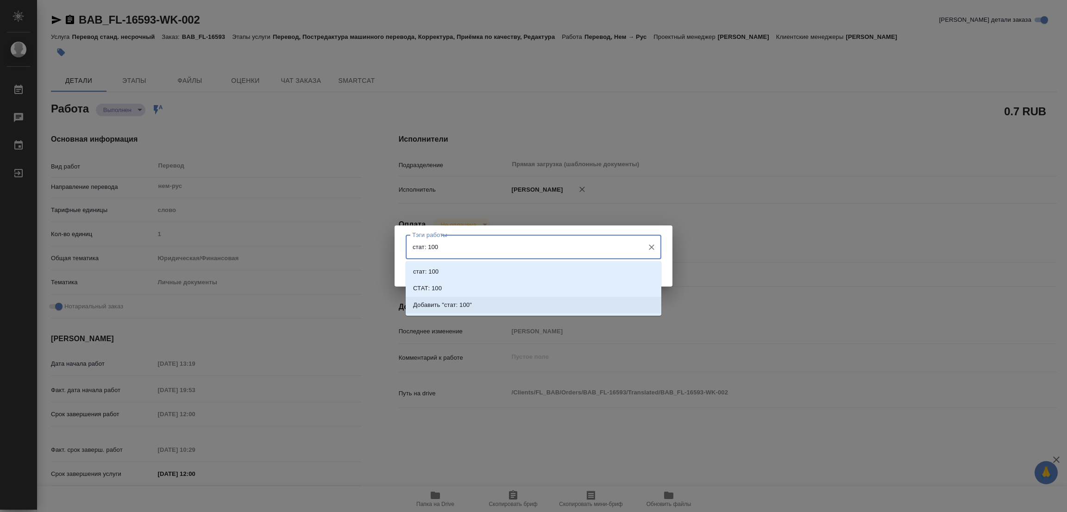
click at [465, 304] on p "Добавить "стат: 100"" at bounding box center [442, 304] width 59 height 9
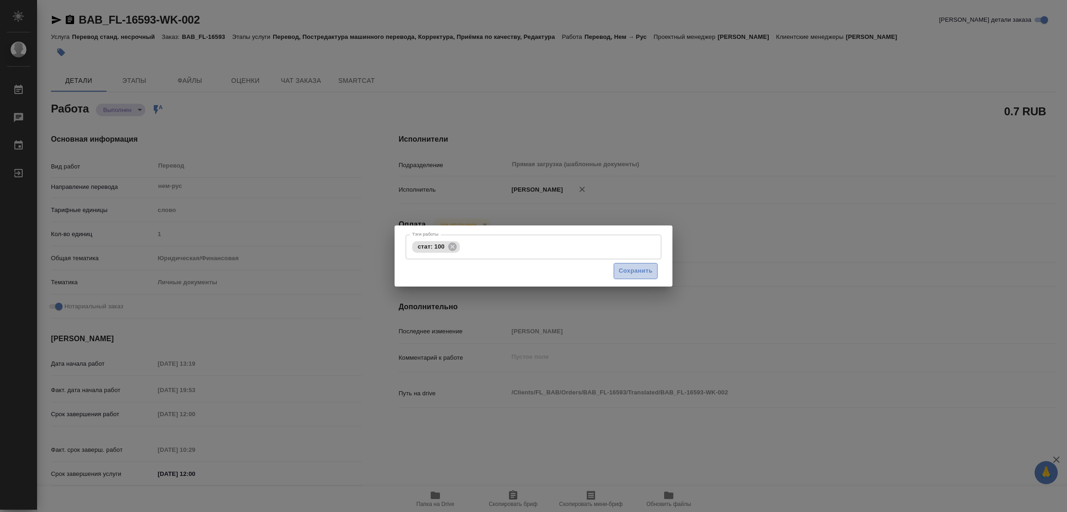
click at [631, 273] on span "Сохранить" at bounding box center [636, 271] width 34 height 11
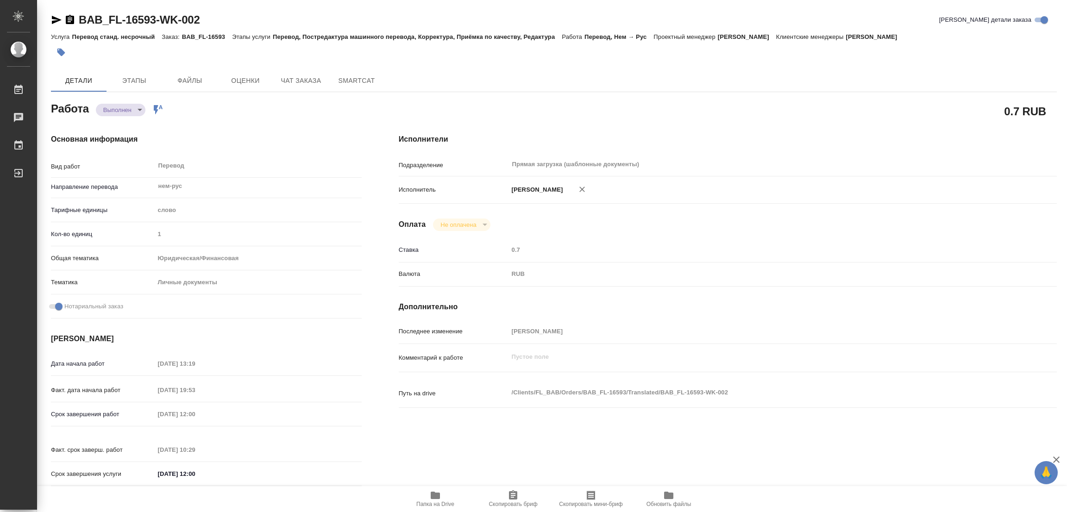
type input "completed"
type textarea "Перевод"
type textarea "x"
type input "нем-рус"
type input "5a8b1489cc6b4906c91bfd90"
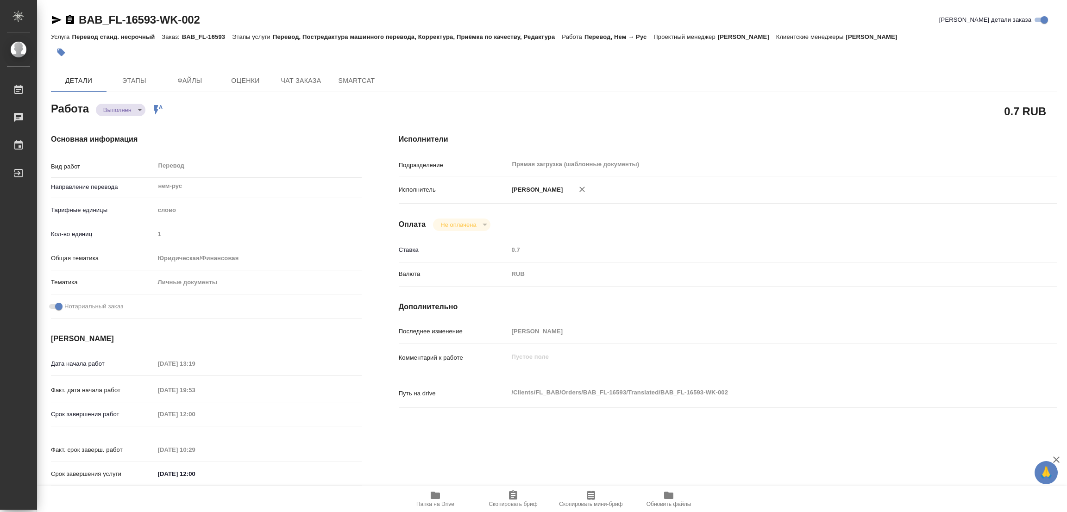
type input "1"
type input "yr-fn"
type input "5a8b8b956a9677013d343cfe"
checkbox input "true"
type input "29.09.2025 13:19"
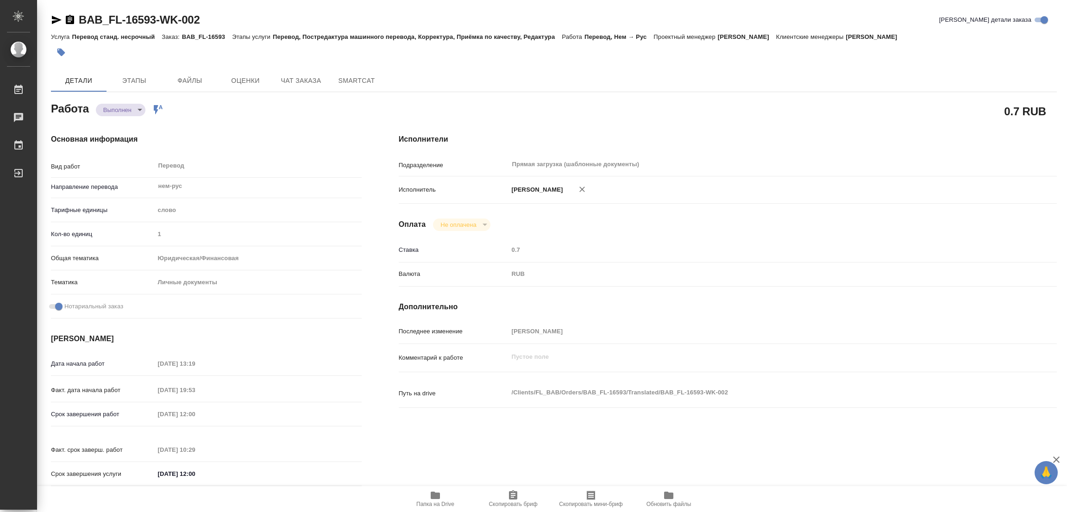
type input "29.09.2025 19:53"
type input "30.09.2025 12:00"
type input "30.09.2025 10:29"
type input "30.09.2025 12:00"
type input "Прямая загрузка (шаблонные документы)"
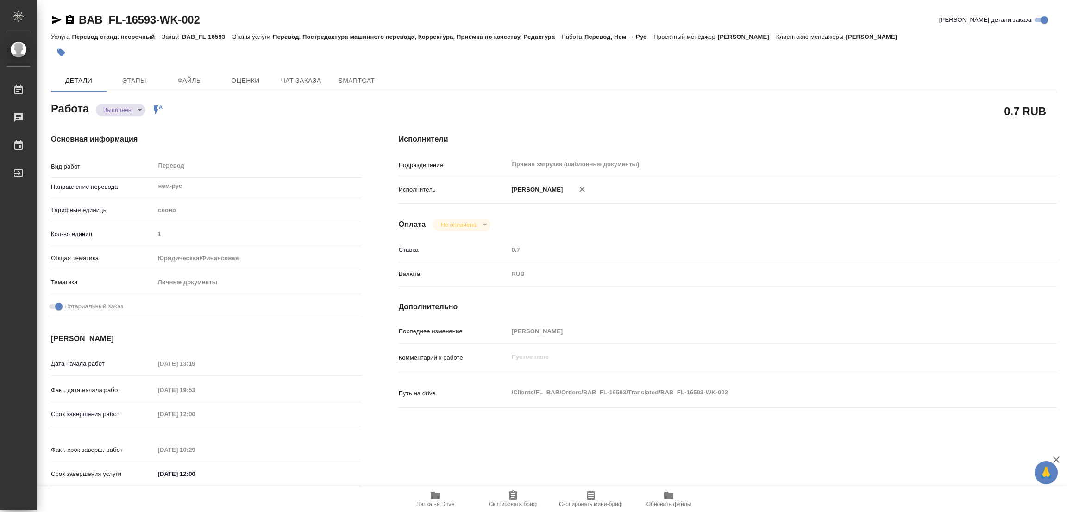
type input "notPayed"
type input "0.7"
type input "RUB"
type input "[PERSON_NAME]"
type textarea "x"
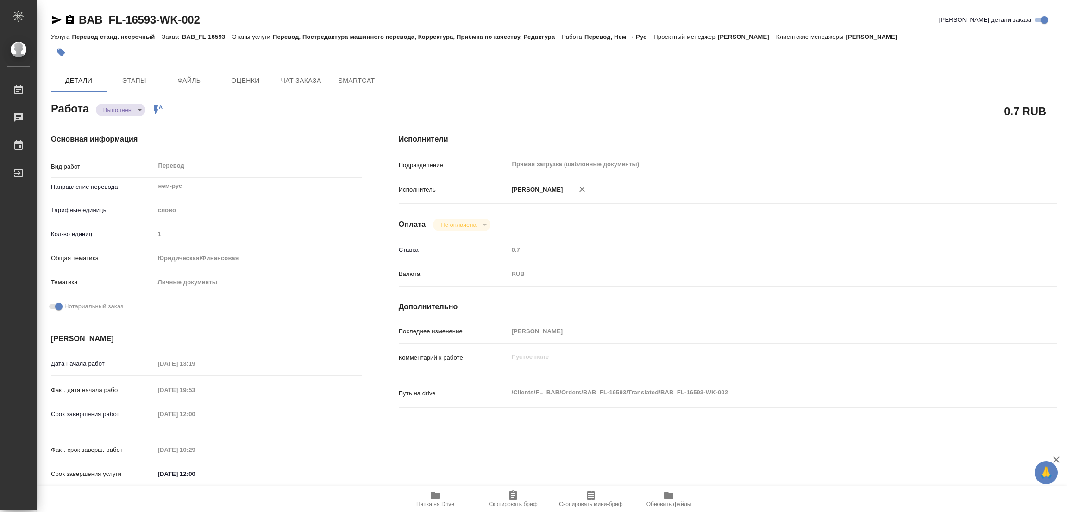
type textarea "/Clients/FL_BAB/Orders/BAB_FL-16593/Translated/BAB_FL-16593-WK-002"
type textarea "x"
type input "BAB_FL-16593"
type input "Перевод станд. несрочный"
type input "Перевод, Постредактура машинного перевода, Корректура, Приёмка по качеству, Ред…"
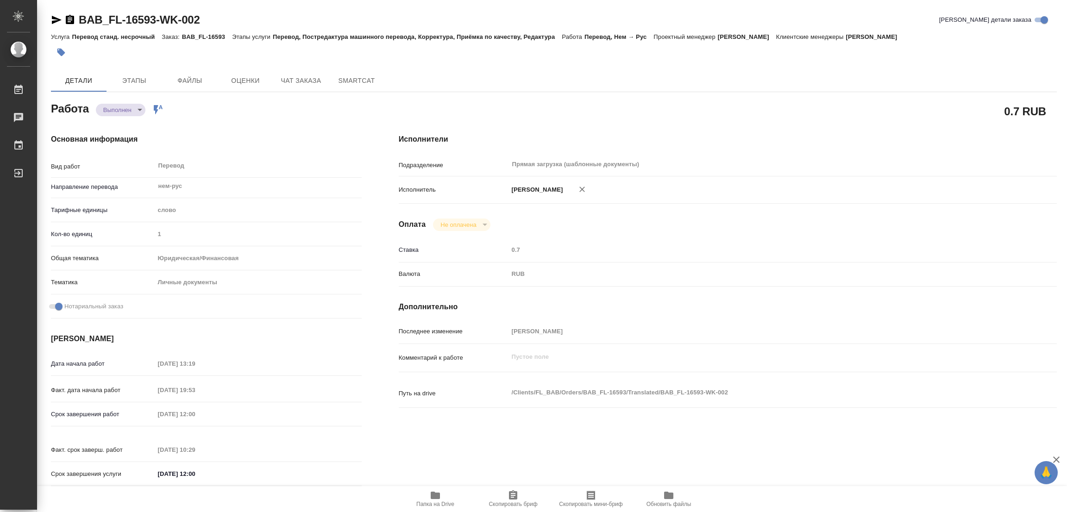
type input "Ильина Екатерина"
type input "/Clients/FL_BAB/Orders/BAB_FL-16593"
type textarea "x"
type textarea "только главный разворот"
type textarea "x"
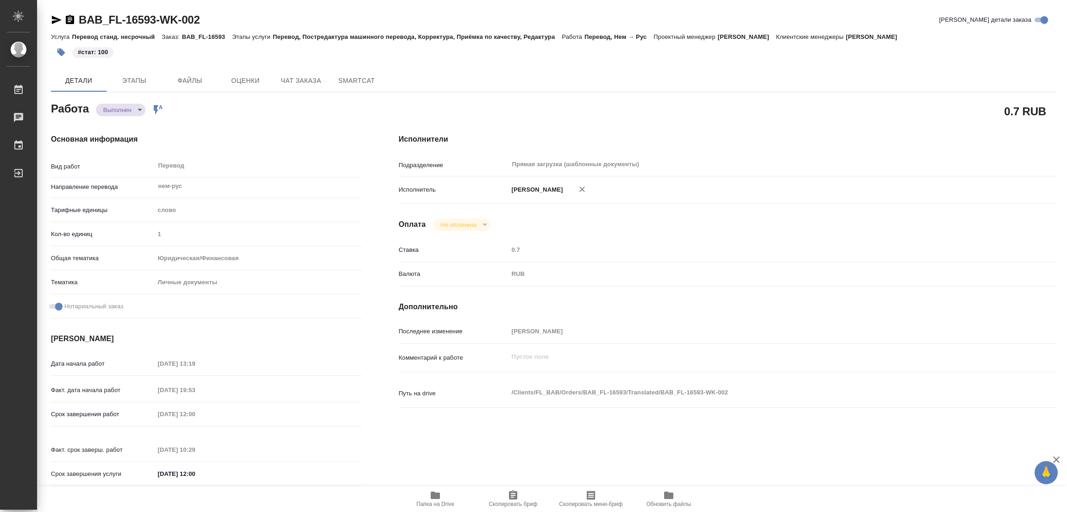
type textarea "x"
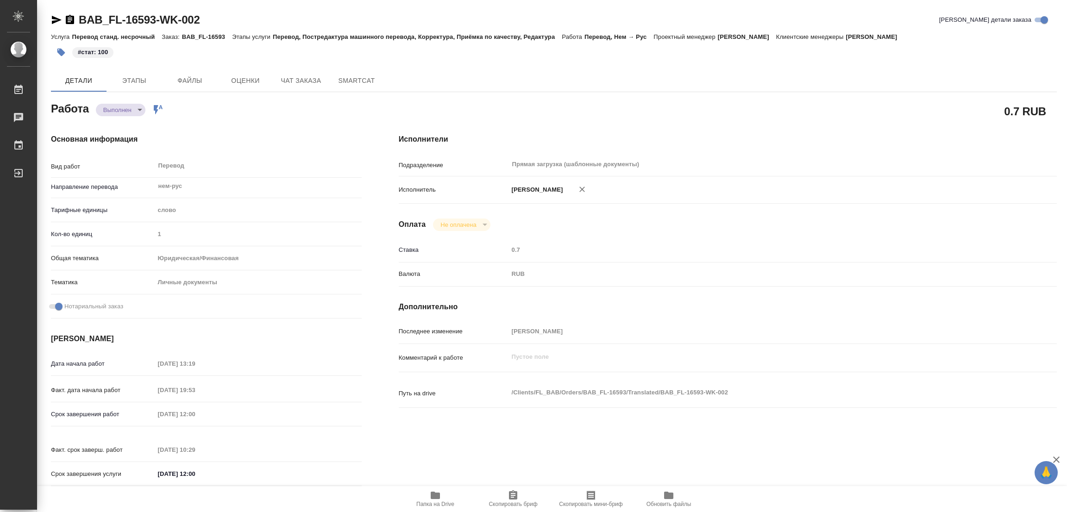
type textarea "x"
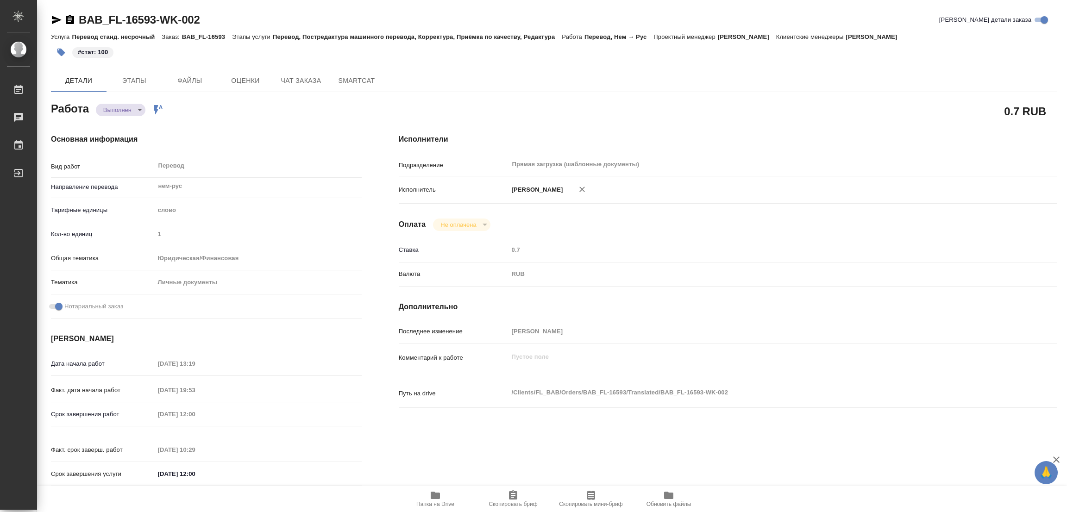
type textarea "x"
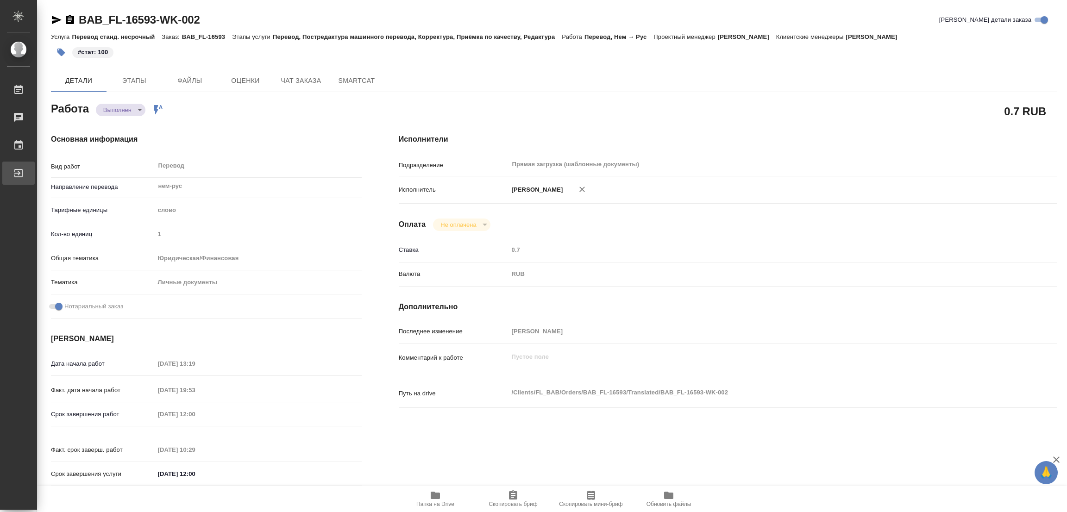
type textarea "x"
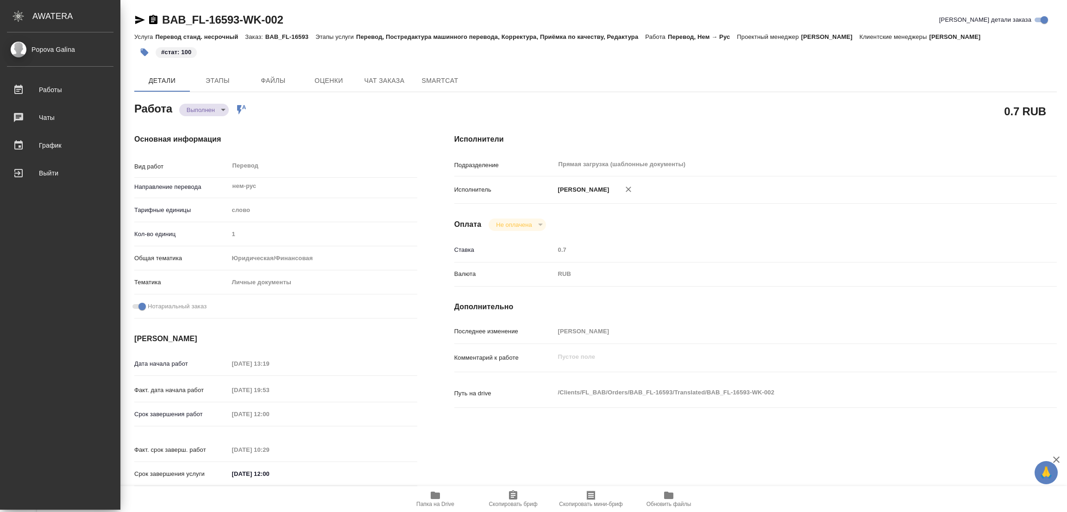
type textarea "x"
